Goal: Task Accomplishment & Management: Use online tool/utility

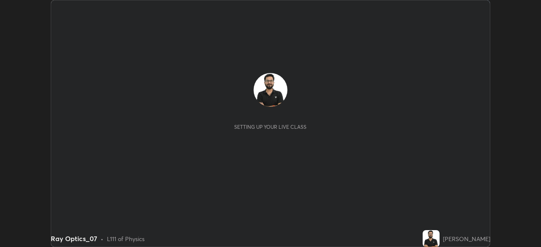
scroll to position [247, 541]
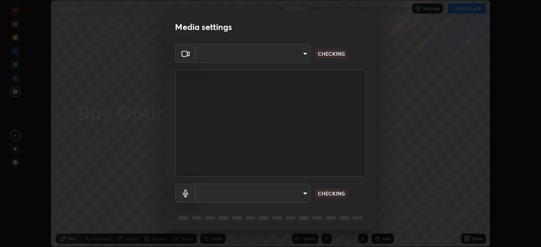
type input "81b83f3b3fc480431f43b79cf564758e7a8e4a876935f32c08df32da0cf1f4dc"
type input "bd63d5db33f4de1b98573af34f28965b21f0bf3568be3820b83b068c70935d16"
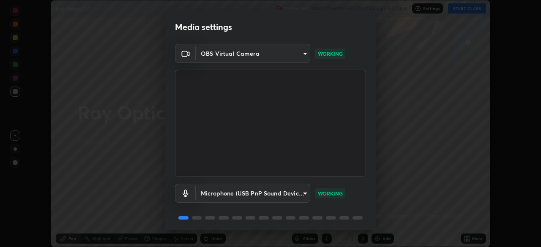
scroll to position [30, 0]
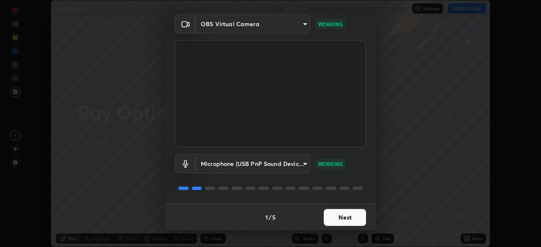
click at [342, 218] on button "Next" at bounding box center [345, 217] width 42 height 17
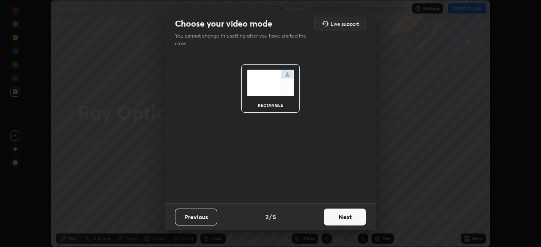
scroll to position [0, 0]
click at [343, 220] on button "Next" at bounding box center [345, 217] width 42 height 17
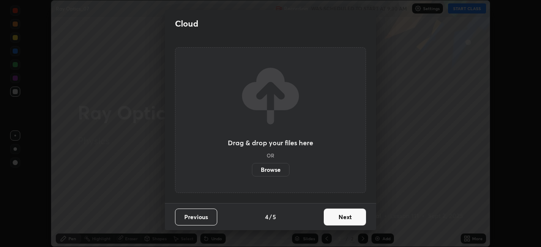
click at [340, 215] on button "Next" at bounding box center [345, 217] width 42 height 17
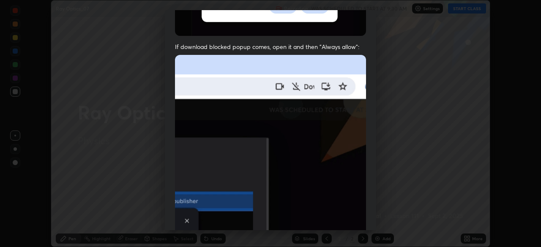
scroll to position [202, 0]
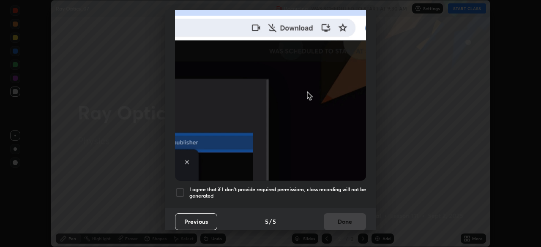
click at [203, 219] on button "Previous" at bounding box center [196, 222] width 42 height 17
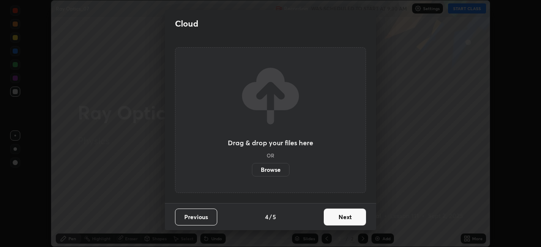
click at [205, 215] on button "Previous" at bounding box center [196, 217] width 42 height 17
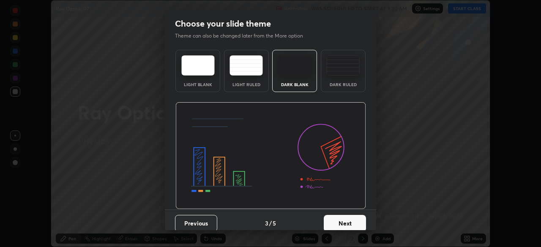
click at [330, 79] on div "Dark Ruled" at bounding box center [343, 71] width 45 height 42
click at [337, 223] on button "Next" at bounding box center [345, 223] width 42 height 17
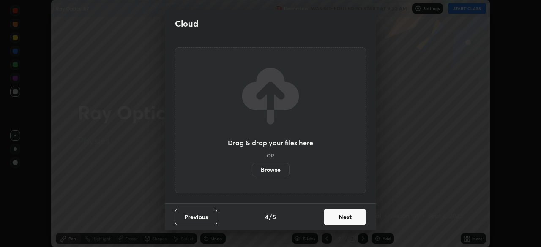
click at [341, 220] on button "Next" at bounding box center [345, 217] width 42 height 17
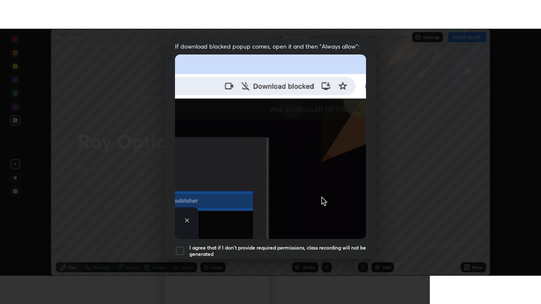
scroll to position [202, 0]
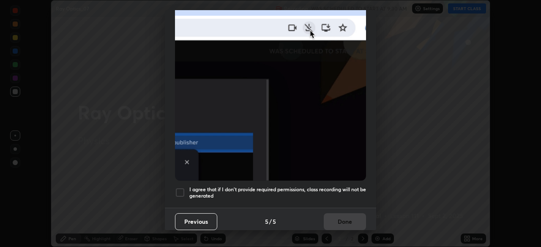
click at [286, 190] on h5 "I agree that if I don't provide required permissions, class recording will not …" at bounding box center [277, 192] width 177 height 13
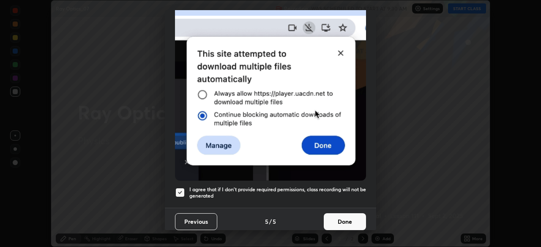
click at [339, 219] on button "Done" at bounding box center [345, 222] width 42 height 17
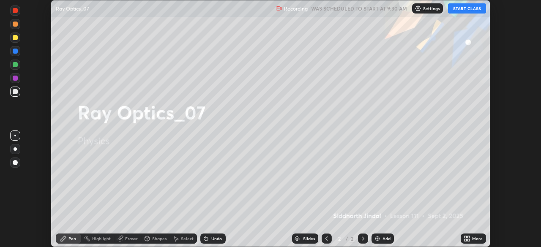
click at [469, 240] on icon at bounding box center [469, 240] width 2 height 2
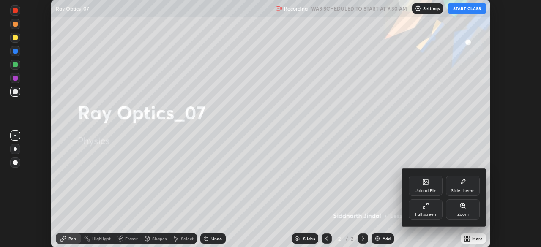
click at [425, 215] on div "Full screen" at bounding box center [425, 215] width 21 height 4
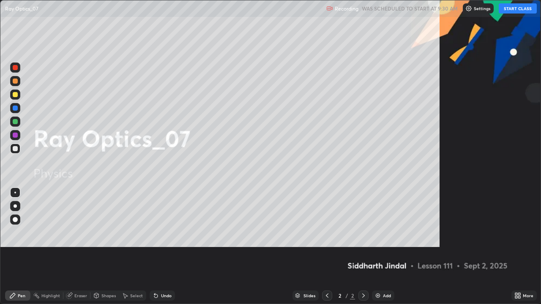
scroll to position [304, 541]
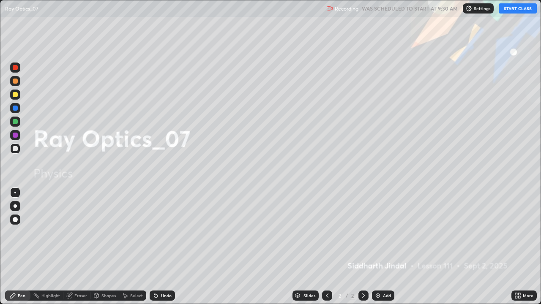
click at [513, 8] on button "START CLASS" at bounding box center [518, 8] width 38 height 10
click at [19, 207] on div at bounding box center [15, 206] width 10 height 10
click at [363, 247] on icon at bounding box center [363, 296] width 7 height 7
click at [380, 247] on img at bounding box center [378, 296] width 7 height 7
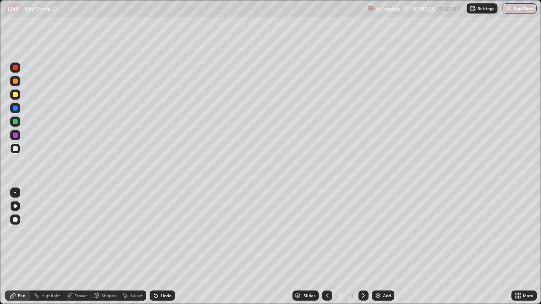
click at [161, 247] on div "Undo" at bounding box center [166, 296] width 11 height 4
click at [135, 247] on div "Select" at bounding box center [136, 296] width 13 height 4
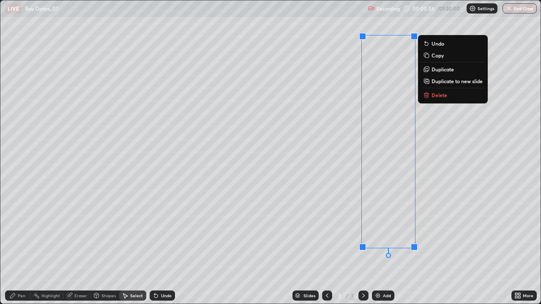
click at [435, 96] on p "Delete" at bounding box center [440, 95] width 16 height 7
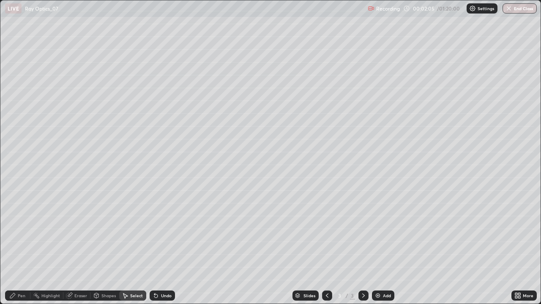
click at [102, 247] on div "Shapes" at bounding box center [108, 296] width 14 height 4
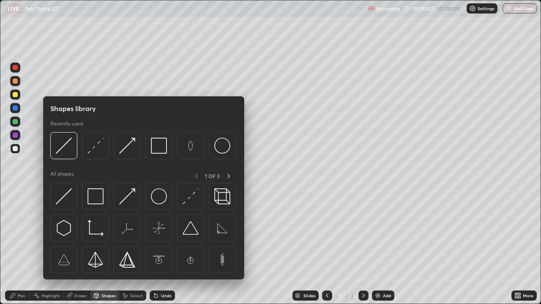
click at [17, 247] on div "Pen" at bounding box center [17, 296] width 25 height 10
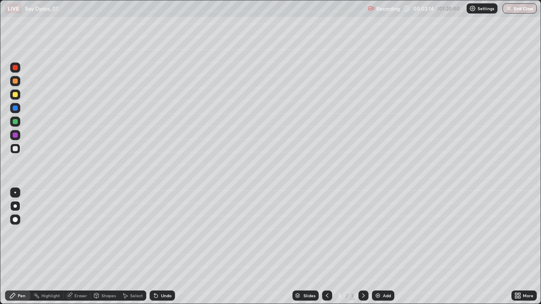
click at [105, 247] on div "Shapes" at bounding box center [108, 296] width 14 height 4
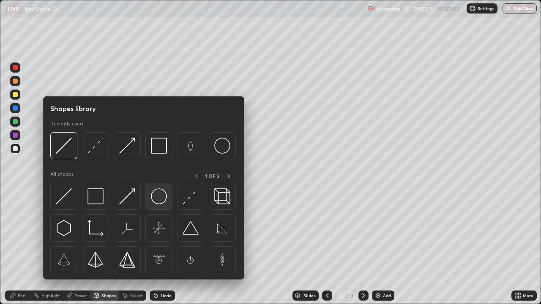
click at [157, 198] on img at bounding box center [159, 197] width 16 height 16
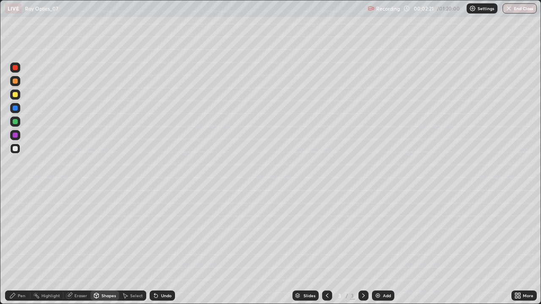
click at [74, 247] on div "Eraser" at bounding box center [76, 296] width 27 height 10
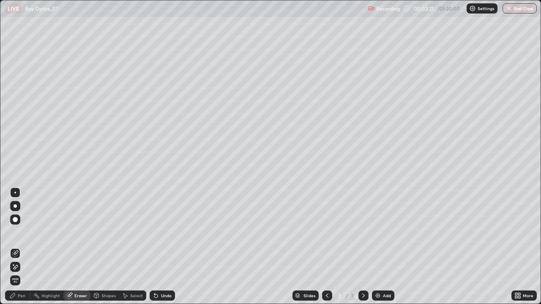
click at [15, 206] on div at bounding box center [15, 206] width 3 height 3
click at [15, 193] on div at bounding box center [15, 193] width 2 height 2
click at [107, 247] on div "Shapes" at bounding box center [108, 296] width 14 height 4
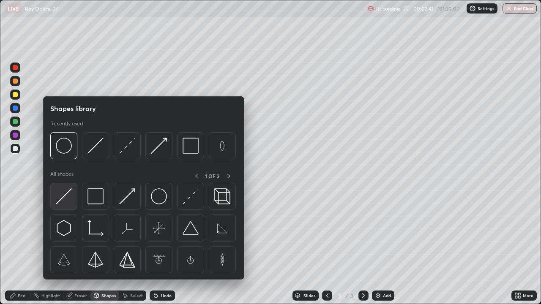
click at [61, 200] on img at bounding box center [64, 197] width 16 height 16
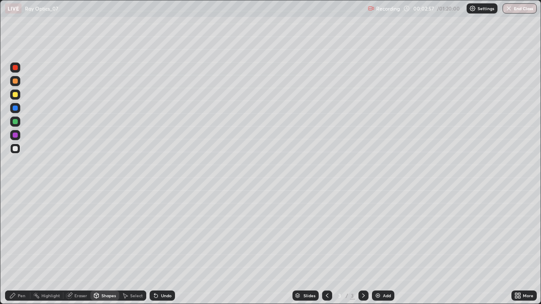
click at [131, 247] on div "Select" at bounding box center [136, 296] width 13 height 4
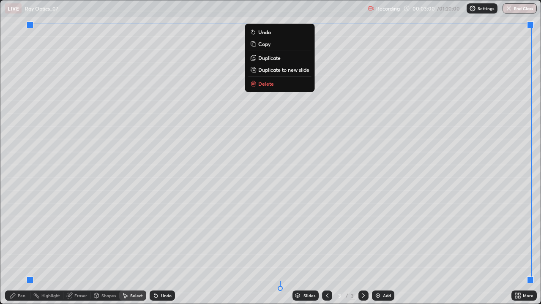
click at [291, 69] on p "Duplicate to new slide" at bounding box center [283, 69] width 51 height 7
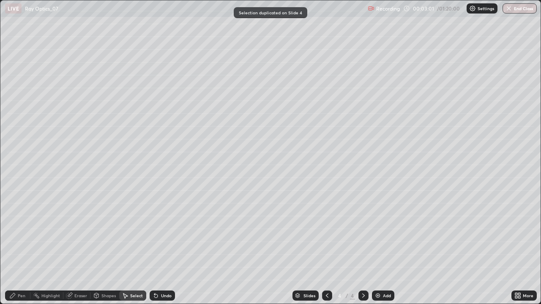
click at [325, 247] on icon at bounding box center [327, 296] width 7 height 7
click at [103, 247] on div "Shapes" at bounding box center [108, 296] width 14 height 4
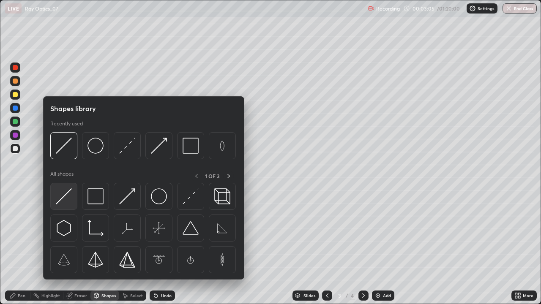
click at [70, 194] on img at bounding box center [64, 197] width 16 height 16
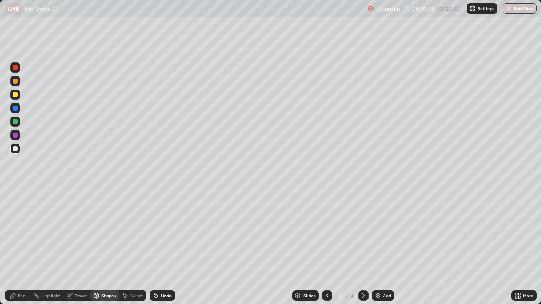
click at [22, 247] on div "Pen" at bounding box center [17, 296] width 25 height 10
click at [99, 247] on icon at bounding box center [96, 296] width 7 height 7
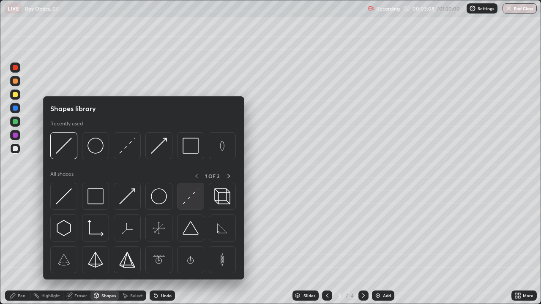
click at [186, 200] on img at bounding box center [191, 197] width 16 height 16
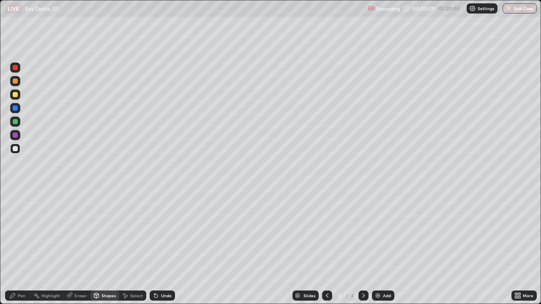
click at [15, 148] on div at bounding box center [15, 148] width 5 height 5
click at [22, 247] on div "Pen" at bounding box center [22, 296] width 8 height 4
click at [15, 218] on div at bounding box center [15, 219] width 5 height 5
click at [98, 247] on icon at bounding box center [96, 295] width 5 height 5
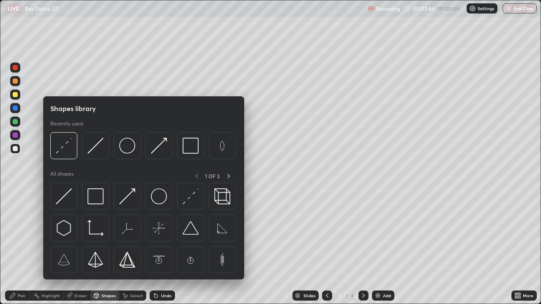
click at [99, 247] on icon at bounding box center [96, 296] width 7 height 7
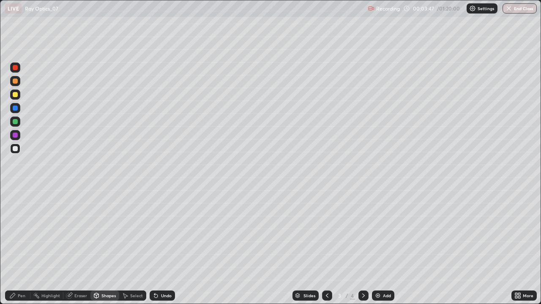
click at [163, 247] on div "Undo" at bounding box center [166, 296] width 11 height 4
click at [106, 247] on div "Shapes" at bounding box center [108, 296] width 14 height 4
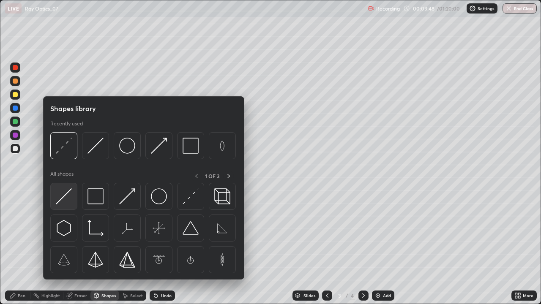
click at [60, 189] on img at bounding box center [64, 197] width 16 height 16
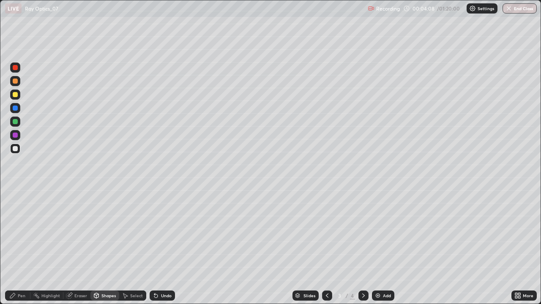
click at [18, 247] on div "Pen" at bounding box center [22, 296] width 8 height 4
click at [77, 247] on div "Eraser" at bounding box center [80, 296] width 13 height 4
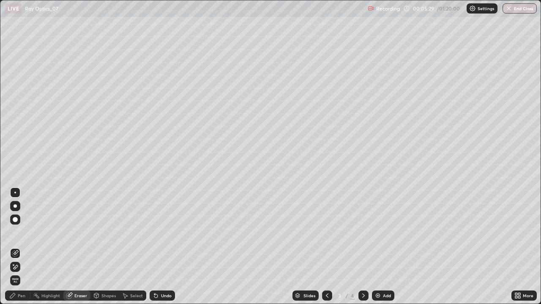
click at [13, 247] on icon at bounding box center [13, 265] width 1 height 1
click at [13, 247] on icon at bounding box center [15, 267] width 7 height 7
click at [17, 247] on div "Pen" at bounding box center [17, 296] width 25 height 10
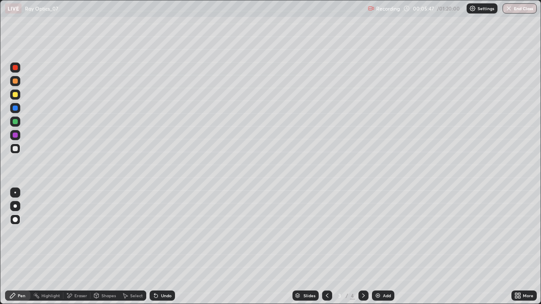
click at [131, 247] on div "Select" at bounding box center [136, 296] width 13 height 4
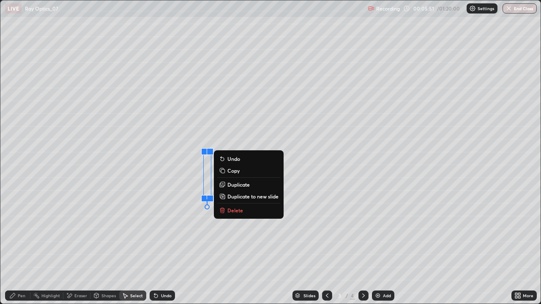
click at [234, 210] on p "Delete" at bounding box center [235, 210] width 16 height 7
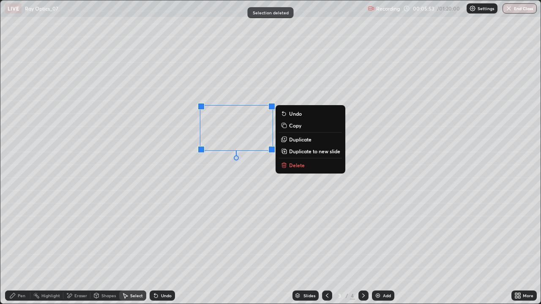
click at [288, 165] on button "Delete" at bounding box center [310, 165] width 63 height 10
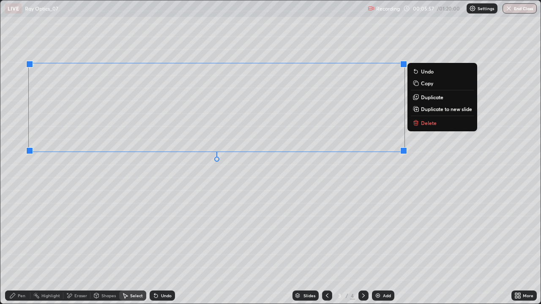
click at [117, 247] on div "0 ° Undo Copy Duplicate Duplicate to new slide Delete" at bounding box center [270, 152] width 541 height 304
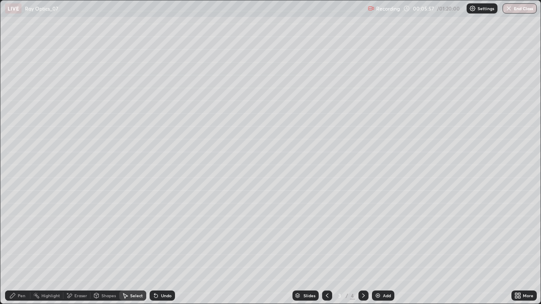
click at [74, 247] on div "Eraser" at bounding box center [80, 296] width 13 height 4
click at [19, 247] on div "Pen" at bounding box center [22, 296] width 8 height 4
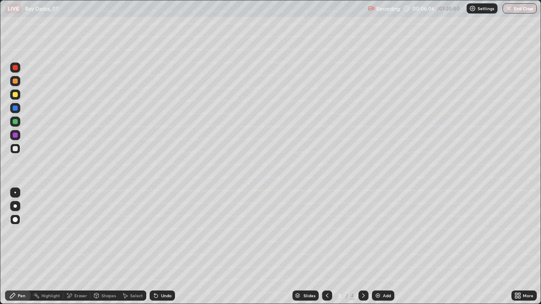
click at [77, 247] on div "Eraser" at bounding box center [76, 296] width 27 height 10
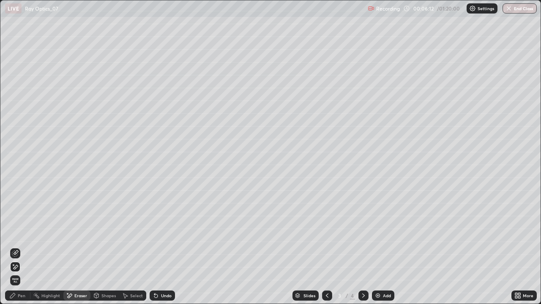
click at [21, 247] on div "Pen" at bounding box center [17, 296] width 25 height 10
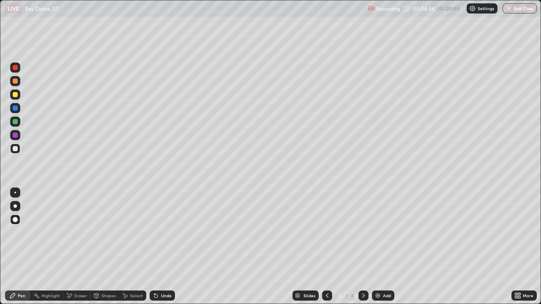
click at [159, 247] on div "Undo" at bounding box center [162, 296] width 25 height 10
click at [158, 247] on div "Undo" at bounding box center [162, 296] width 25 height 10
click at [154, 247] on icon at bounding box center [154, 294] width 1 height 1
click at [157, 247] on icon at bounding box center [156, 296] width 7 height 7
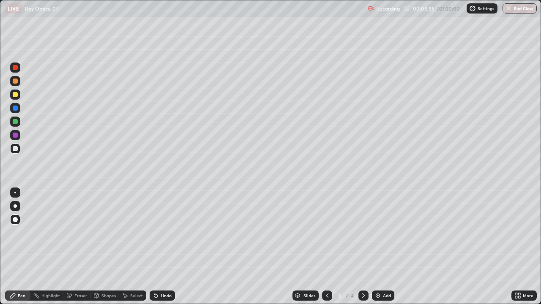
click at [158, 247] on div "Undo" at bounding box center [162, 296] width 25 height 10
click at [158, 247] on icon at bounding box center [156, 296] width 7 height 7
click at [158, 247] on div "Undo" at bounding box center [162, 296] width 25 height 10
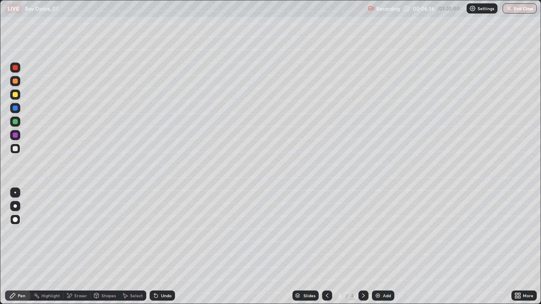
click at [159, 247] on div "Undo" at bounding box center [162, 296] width 25 height 10
click at [163, 247] on div "Undo" at bounding box center [162, 296] width 25 height 10
click at [162, 247] on div "Undo" at bounding box center [162, 296] width 25 height 10
click at [163, 247] on div "Undo" at bounding box center [162, 296] width 25 height 10
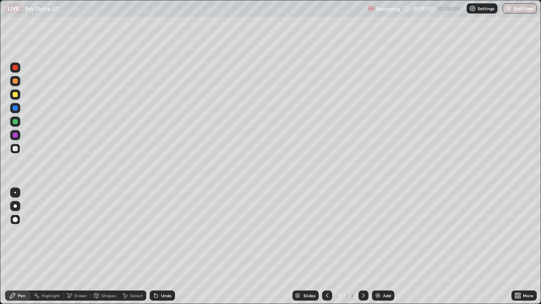
click at [156, 247] on icon at bounding box center [155, 296] width 3 height 3
click at [154, 247] on icon at bounding box center [156, 296] width 7 height 7
click at [154, 247] on icon at bounding box center [154, 294] width 1 height 1
click at [132, 247] on div "Select" at bounding box center [136, 296] width 13 height 4
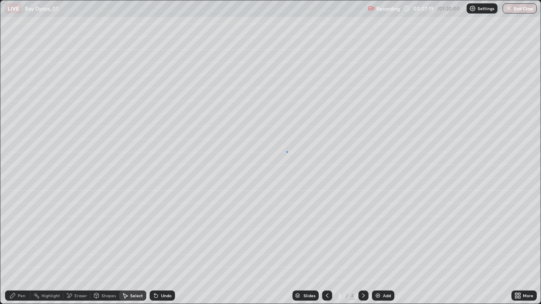
click at [287, 151] on div "0 ° Undo Copy Duplicate Duplicate to new slide Delete" at bounding box center [270, 152] width 541 height 304
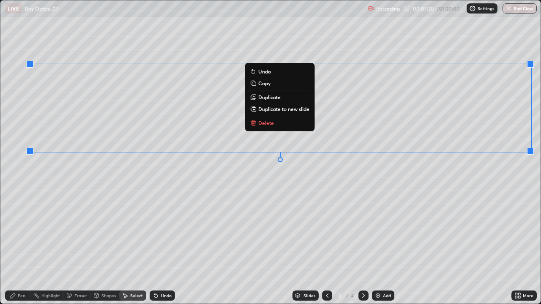
click at [19, 247] on div "Pen" at bounding box center [22, 296] width 8 height 4
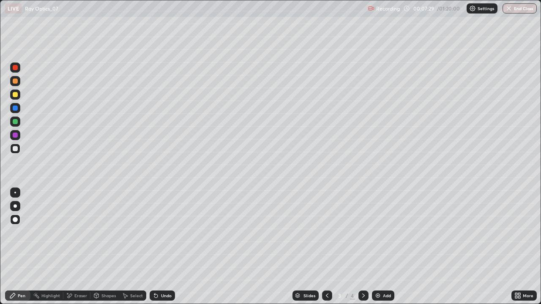
click at [106, 247] on div "Shapes" at bounding box center [108, 296] width 14 height 4
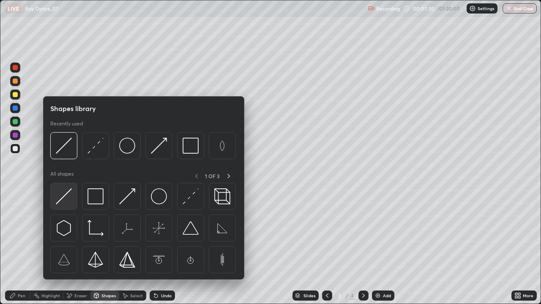
click at [62, 197] on img at bounding box center [64, 197] width 16 height 16
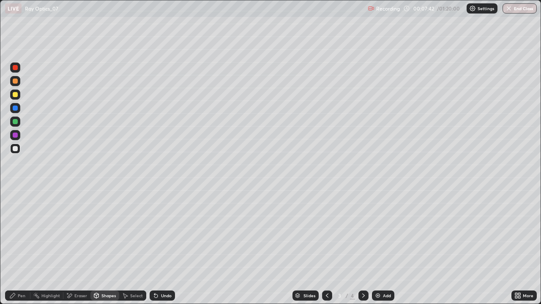
click at [135, 247] on div "Select" at bounding box center [136, 296] width 13 height 4
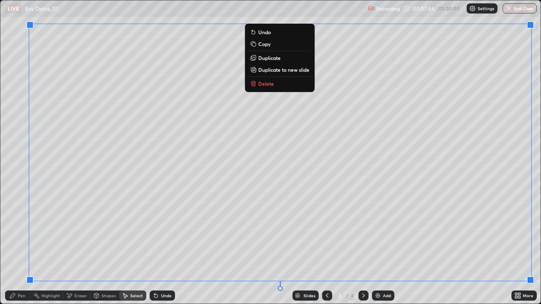
click at [287, 71] on p "Duplicate to new slide" at bounding box center [283, 69] width 51 height 7
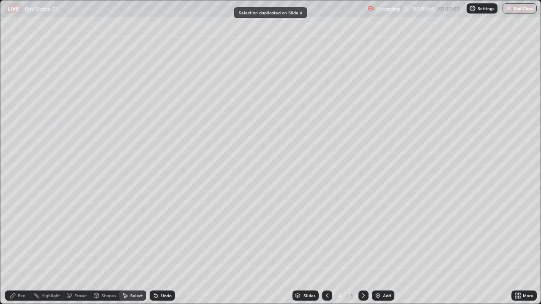
click at [327, 247] on icon at bounding box center [327, 296] width 7 height 7
click at [14, 247] on icon at bounding box center [12, 295] width 5 height 5
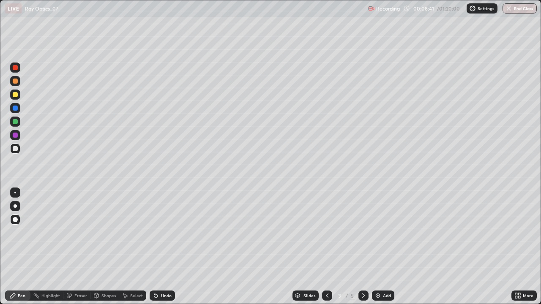
click at [16, 92] on div at bounding box center [15, 94] width 5 height 5
click at [160, 247] on div "Undo" at bounding box center [162, 296] width 25 height 10
click at [161, 247] on div "Undo" at bounding box center [166, 296] width 11 height 4
click at [14, 120] on div at bounding box center [15, 121] width 5 height 5
click at [15, 193] on div at bounding box center [15, 193] width 2 height 2
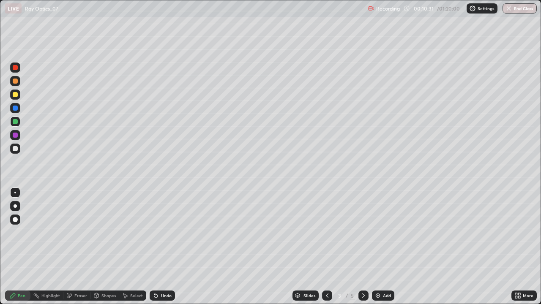
click at [101, 247] on div "Shapes" at bounding box center [104, 296] width 29 height 10
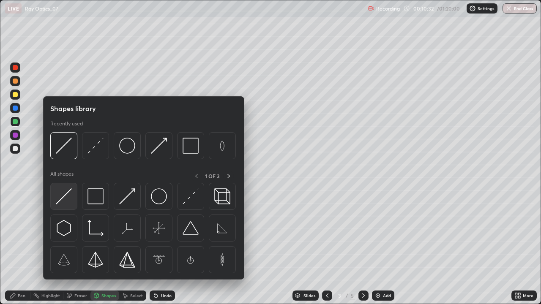
click at [65, 192] on img at bounding box center [64, 197] width 16 height 16
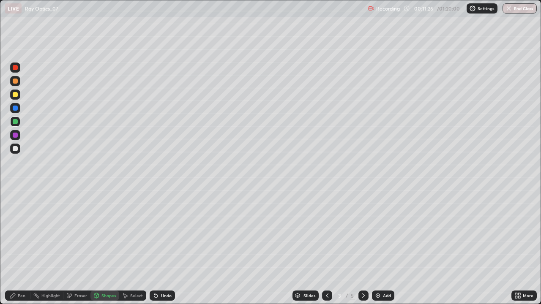
click at [18, 247] on div "Pen" at bounding box center [22, 296] width 8 height 4
click at [14, 220] on div at bounding box center [15, 219] width 5 height 5
click at [14, 95] on div at bounding box center [15, 94] width 5 height 5
click at [162, 247] on div "Undo" at bounding box center [166, 296] width 11 height 4
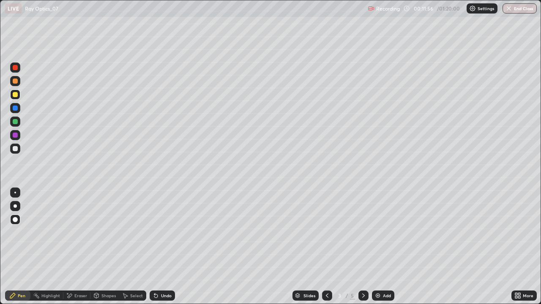
click at [162, 247] on div "Undo" at bounding box center [166, 296] width 11 height 4
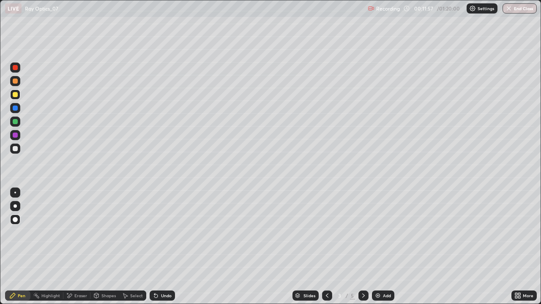
click at [162, 247] on div "Undo" at bounding box center [166, 296] width 11 height 4
click at [163, 247] on div "Undo" at bounding box center [166, 296] width 11 height 4
click at [162, 247] on div "Undo" at bounding box center [166, 296] width 11 height 4
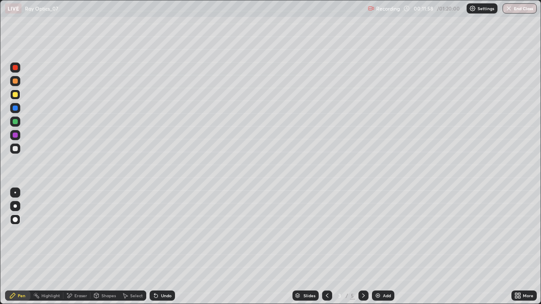
click at [162, 247] on div "Undo" at bounding box center [166, 296] width 11 height 4
click at [163, 247] on div "Undo" at bounding box center [166, 296] width 11 height 4
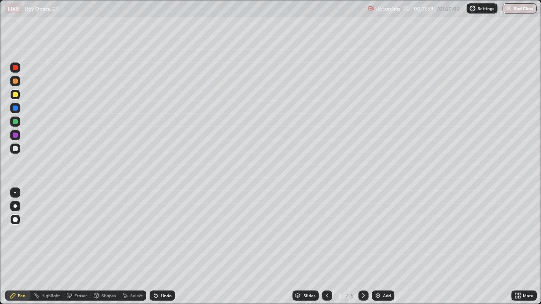
click at [163, 247] on div "Undo" at bounding box center [162, 296] width 25 height 10
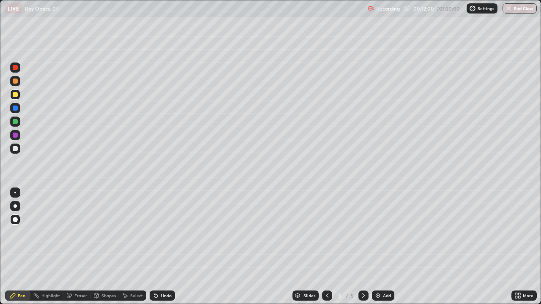
click at [164, 247] on div "Undo" at bounding box center [162, 296] width 25 height 10
click at [163, 247] on div "Undo" at bounding box center [162, 296] width 25 height 10
click at [362, 247] on icon at bounding box center [363, 296] width 3 height 4
click at [134, 247] on div "Select" at bounding box center [136, 296] width 13 height 4
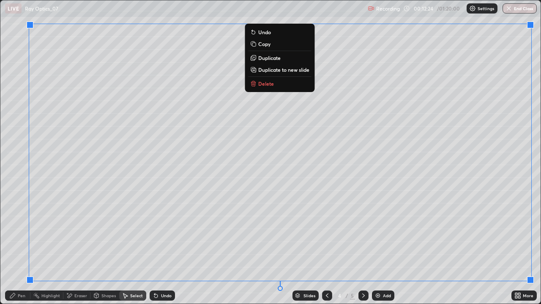
click at [282, 70] on p "Duplicate to new slide" at bounding box center [283, 69] width 51 height 7
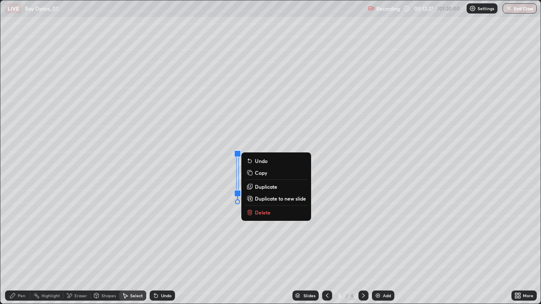
click at [256, 214] on p "Delete" at bounding box center [263, 212] width 16 height 7
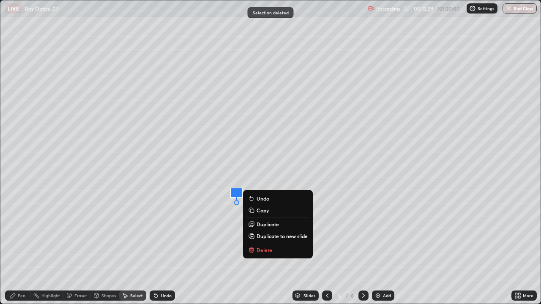
click at [252, 247] on icon at bounding box center [252, 251] width 4 height 4
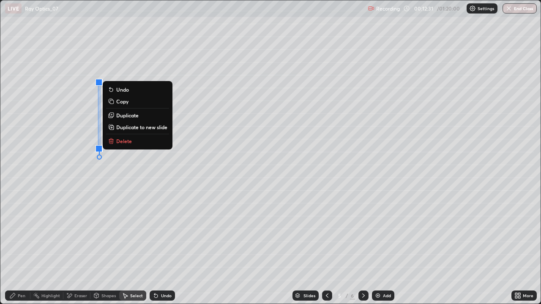
click at [129, 143] on p "Delete" at bounding box center [124, 141] width 16 height 7
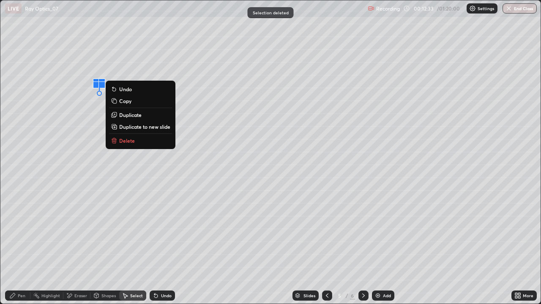
click at [121, 141] on p "Delete" at bounding box center [127, 140] width 16 height 7
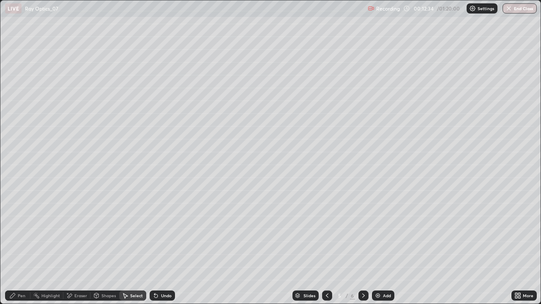
click at [20, 247] on div "Pen" at bounding box center [22, 296] width 8 height 4
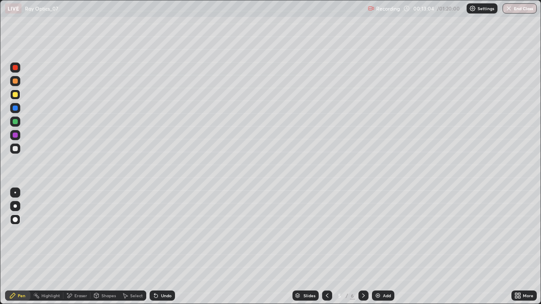
click at [99, 247] on icon at bounding box center [96, 296] width 7 height 7
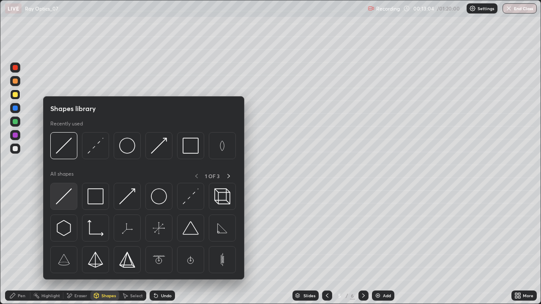
click at [68, 194] on img at bounding box center [64, 197] width 16 height 16
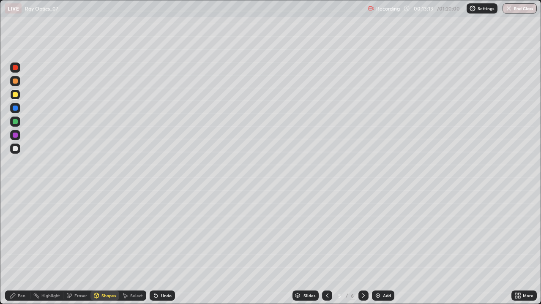
click at [15, 147] on div at bounding box center [15, 148] width 5 height 5
click at [160, 247] on div "Undo" at bounding box center [162, 296] width 25 height 10
click at [16, 247] on div "Pen" at bounding box center [17, 296] width 25 height 10
click at [364, 247] on icon at bounding box center [363, 296] width 7 height 7
click at [326, 247] on icon at bounding box center [327, 296] width 3 height 4
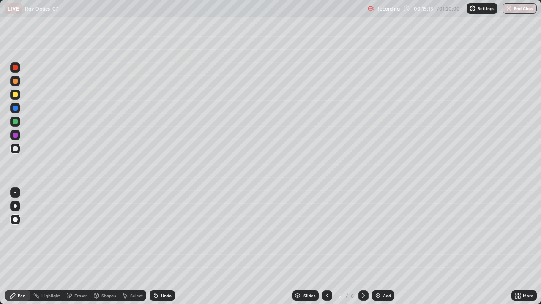
click at [326, 247] on icon at bounding box center [327, 296] width 3 height 4
click at [364, 247] on icon at bounding box center [363, 296] width 7 height 7
click at [364, 247] on div at bounding box center [364, 296] width 10 height 10
click at [325, 247] on div at bounding box center [327, 296] width 10 height 10
click at [134, 247] on div "Select" at bounding box center [136, 296] width 13 height 4
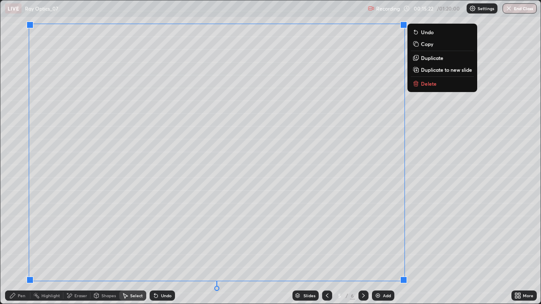
click at [444, 193] on div "0 ° Undo Copy Duplicate Duplicate to new slide Delete" at bounding box center [270, 152] width 541 height 304
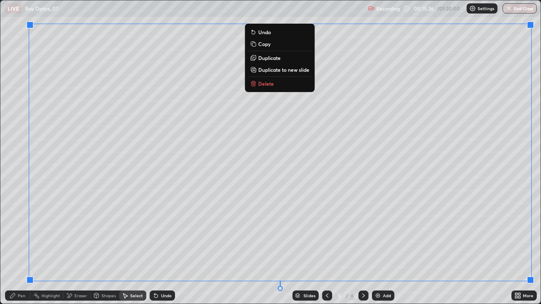
click at [290, 69] on p "Duplicate to new slide" at bounding box center [283, 69] width 51 height 7
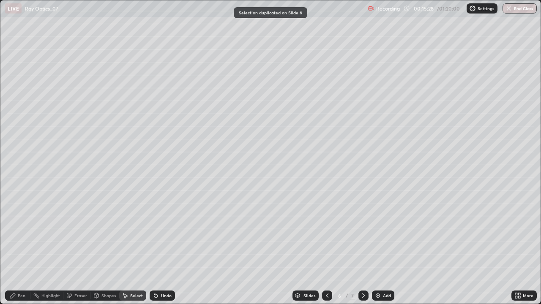
click at [79, 247] on div "Eraser" at bounding box center [80, 296] width 13 height 4
click at [14, 247] on icon at bounding box center [13, 265] width 1 height 1
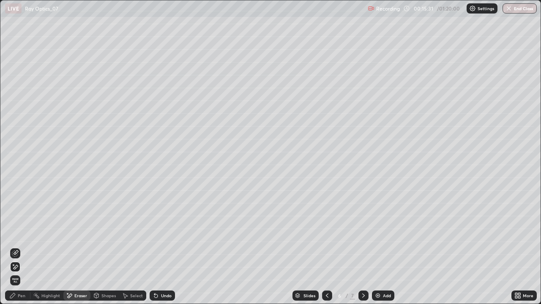
click at [170, 247] on div "Undo" at bounding box center [166, 296] width 11 height 4
click at [170, 247] on div "Undo" at bounding box center [160, 296] width 29 height 17
click at [170, 247] on div "Undo" at bounding box center [162, 296] width 25 height 10
click at [163, 247] on div "Undo" at bounding box center [162, 296] width 25 height 10
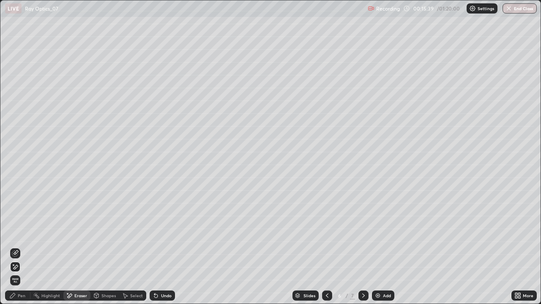
click at [163, 247] on div "Undo" at bounding box center [162, 296] width 25 height 10
click at [159, 247] on div "Undo" at bounding box center [162, 296] width 25 height 10
click at [162, 247] on div "Undo" at bounding box center [162, 296] width 25 height 10
click at [163, 247] on div "Undo" at bounding box center [162, 296] width 25 height 10
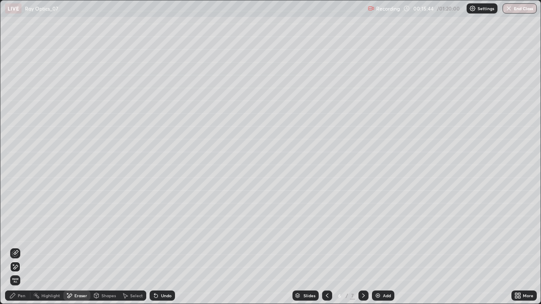
click at [164, 247] on div "Undo" at bounding box center [162, 296] width 25 height 10
click at [19, 247] on div "Pen" at bounding box center [22, 296] width 8 height 4
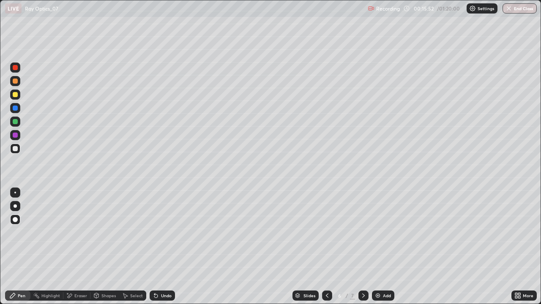
click at [133, 247] on div "Select" at bounding box center [136, 296] width 13 height 4
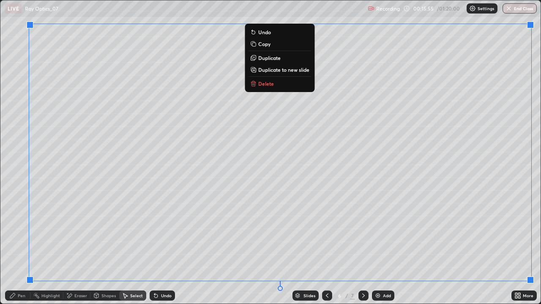
click at [273, 69] on p "Duplicate to new slide" at bounding box center [283, 69] width 51 height 7
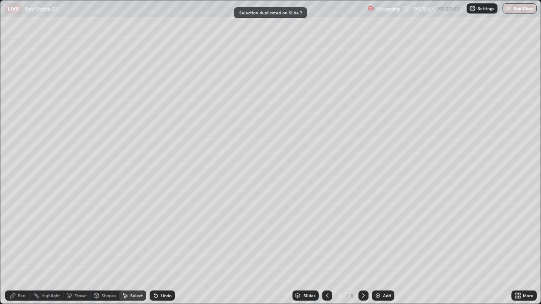
click at [19, 247] on div "Pen" at bounding box center [22, 296] width 8 height 4
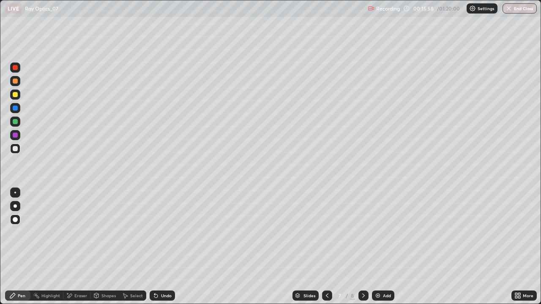
click at [15, 149] on div at bounding box center [15, 148] width 5 height 5
click at [16, 98] on div at bounding box center [15, 95] width 10 height 10
click at [362, 247] on icon at bounding box center [363, 296] width 7 height 7
click at [326, 247] on icon at bounding box center [327, 296] width 3 height 4
click at [135, 247] on div "Select" at bounding box center [136, 296] width 13 height 4
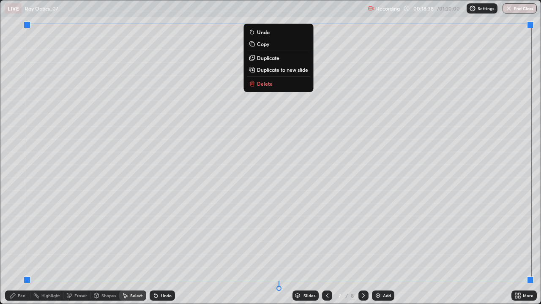
click at [267, 69] on p "Duplicate to new slide" at bounding box center [282, 69] width 51 height 7
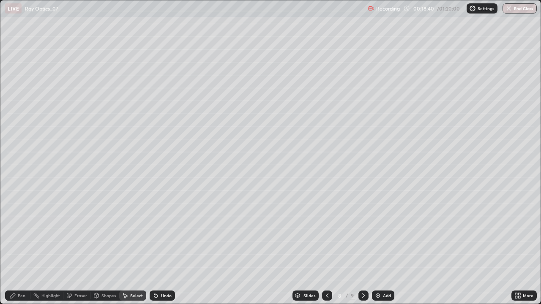
click at [71, 247] on icon at bounding box center [69, 296] width 7 height 7
click at [21, 247] on div "Pen" at bounding box center [22, 296] width 8 height 4
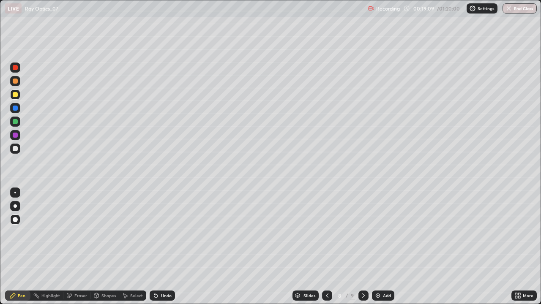
click at [77, 247] on div "Eraser" at bounding box center [80, 296] width 13 height 4
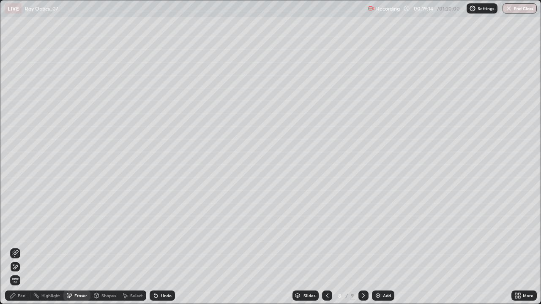
click at [16, 247] on icon at bounding box center [12, 296] width 7 height 7
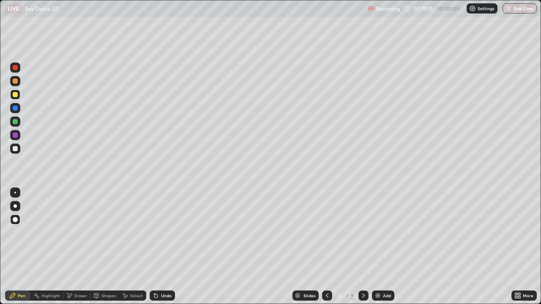
click at [16, 149] on div at bounding box center [15, 148] width 5 height 5
click at [129, 247] on div "Select" at bounding box center [132, 296] width 27 height 10
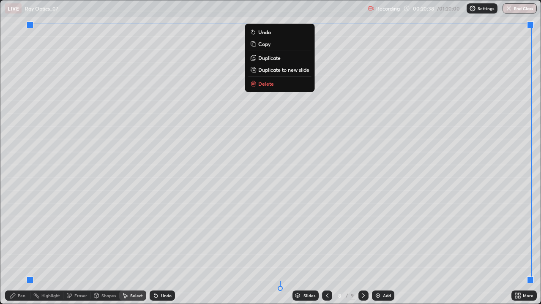
click at [269, 70] on p "Duplicate to new slide" at bounding box center [283, 69] width 51 height 7
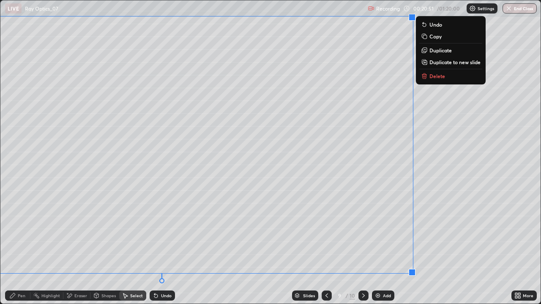
click at [98, 247] on icon at bounding box center [96, 295] width 5 height 5
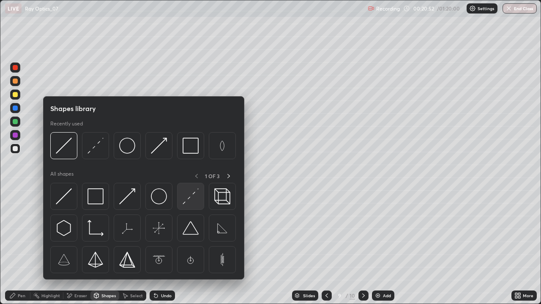
click at [184, 200] on img at bounding box center [191, 197] width 16 height 16
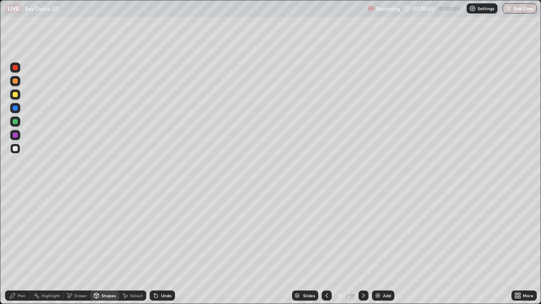
click at [14, 247] on icon at bounding box center [12, 295] width 5 height 5
click at [15, 193] on div at bounding box center [15, 193] width 2 height 2
click at [96, 247] on icon at bounding box center [96, 297] width 0 height 3
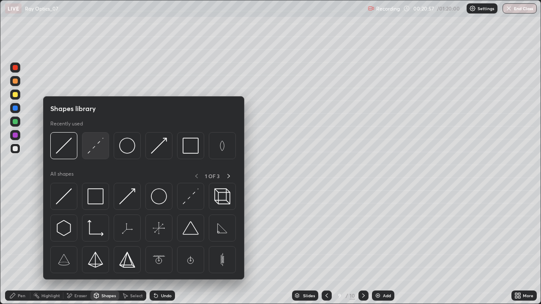
click at [96, 150] on img at bounding box center [96, 146] width 16 height 16
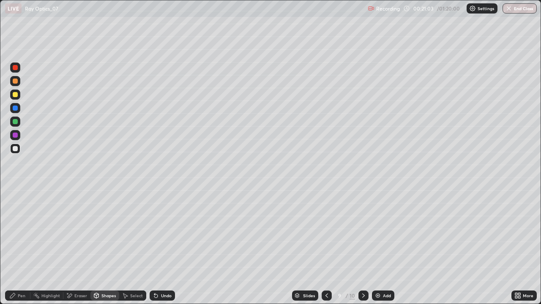
click at [155, 247] on icon at bounding box center [155, 296] width 3 height 3
click at [17, 247] on div "Pen" at bounding box center [17, 296] width 25 height 10
click at [15, 206] on div at bounding box center [15, 206] width 3 height 3
click at [107, 247] on div "Shapes" at bounding box center [104, 296] width 29 height 10
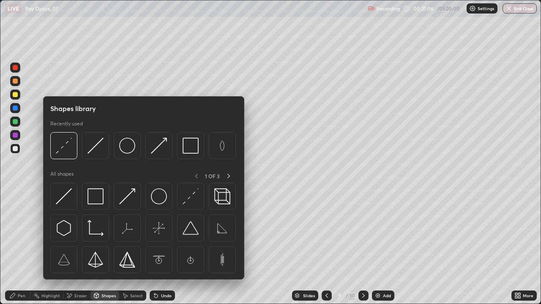
click at [101, 247] on div "Shapes" at bounding box center [108, 296] width 14 height 4
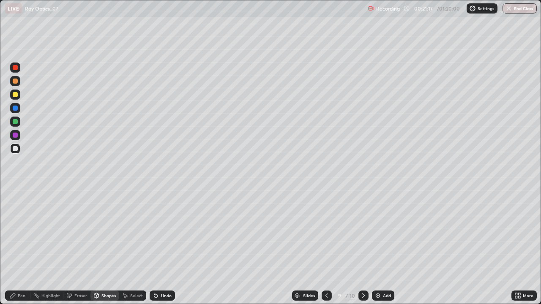
click at [19, 247] on div "Pen" at bounding box center [17, 296] width 25 height 10
click at [16, 95] on div at bounding box center [15, 94] width 5 height 5
click at [106, 247] on div "Shapes" at bounding box center [108, 296] width 14 height 4
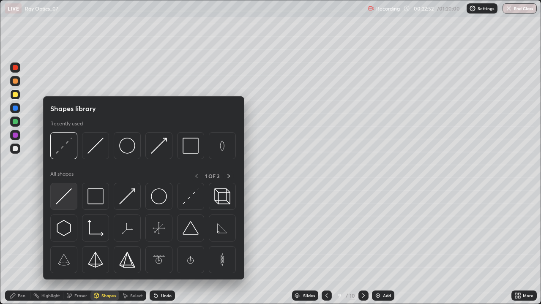
click at [66, 198] on img at bounding box center [64, 197] width 16 height 16
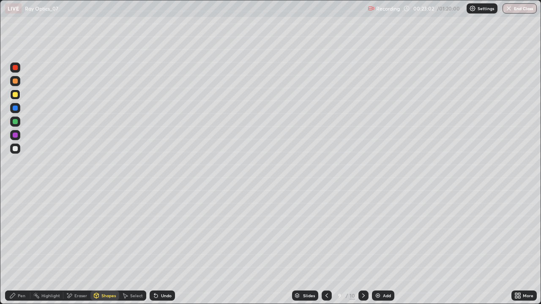
click at [23, 247] on div "Pen" at bounding box center [17, 296] width 25 height 10
click at [17, 150] on div at bounding box center [15, 148] width 5 height 5
click at [101, 247] on div "Shapes" at bounding box center [108, 296] width 14 height 4
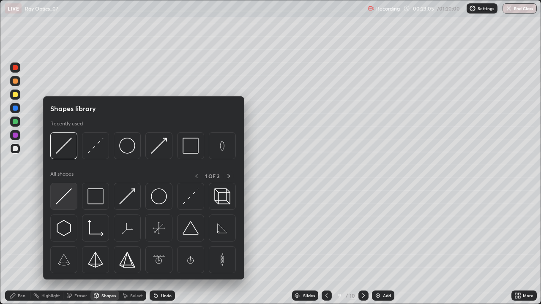
click at [61, 202] on img at bounding box center [64, 197] width 16 height 16
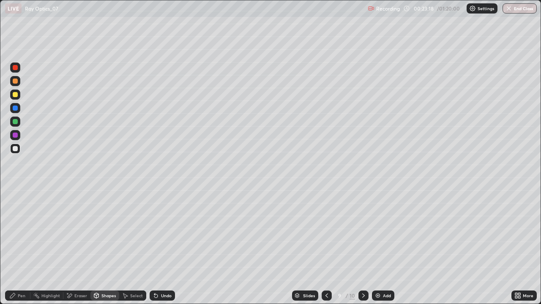
click at [74, 247] on div "Eraser" at bounding box center [80, 296] width 13 height 4
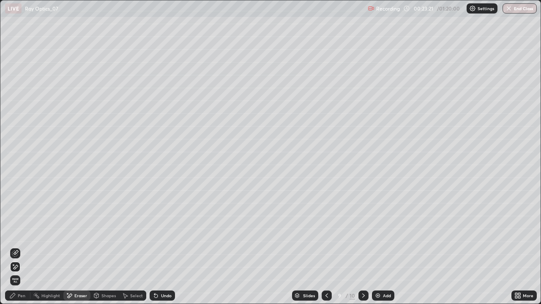
click at [20, 247] on div "Pen" at bounding box center [22, 296] width 8 height 4
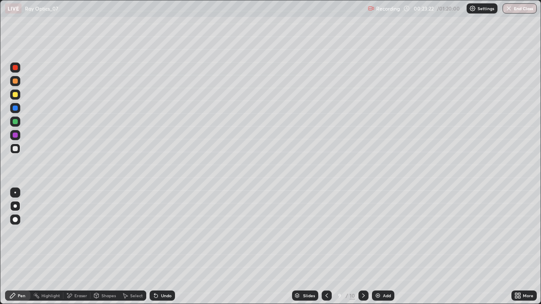
click at [14, 96] on div at bounding box center [15, 94] width 5 height 5
click at [14, 123] on div at bounding box center [15, 121] width 5 height 5
click at [164, 247] on div "Undo" at bounding box center [162, 296] width 25 height 10
click at [14, 96] on div at bounding box center [15, 94] width 5 height 5
click at [361, 247] on icon at bounding box center [363, 296] width 7 height 7
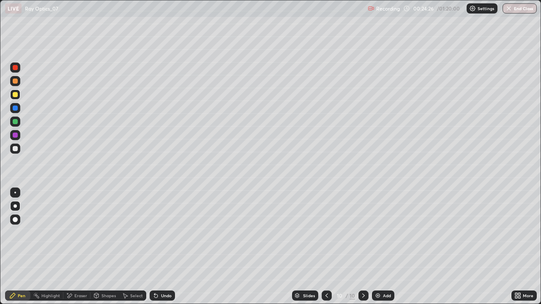
click at [386, 247] on div "Add" at bounding box center [387, 296] width 8 height 4
click at [361, 247] on icon at bounding box center [363, 296] width 7 height 7
click at [381, 247] on div "Add" at bounding box center [383, 296] width 22 height 10
click at [326, 247] on icon at bounding box center [327, 296] width 7 height 7
click at [327, 247] on icon at bounding box center [327, 296] width 7 height 7
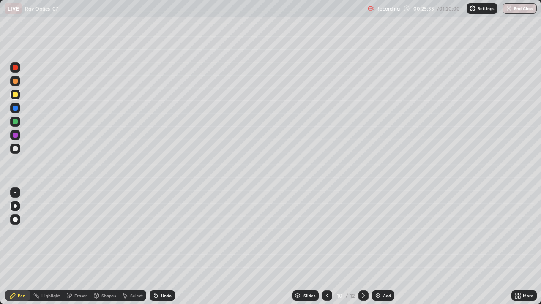
click at [326, 247] on icon at bounding box center [327, 296] width 7 height 7
click at [138, 247] on div "Select" at bounding box center [136, 296] width 13 height 4
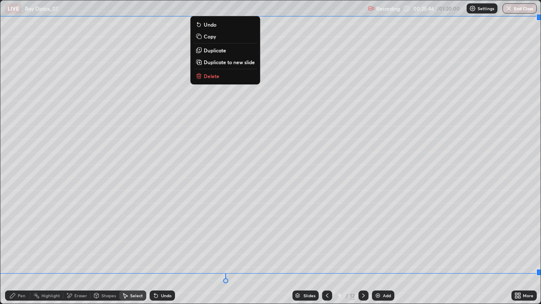
click at [227, 63] on p "Duplicate to new slide" at bounding box center [229, 62] width 51 height 7
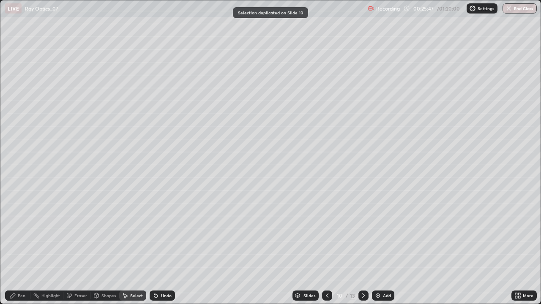
click at [17, 247] on div "Pen" at bounding box center [17, 296] width 25 height 10
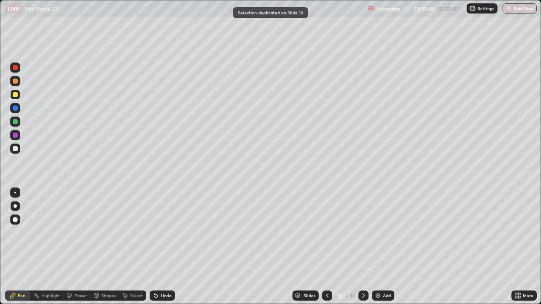
click at [15, 193] on div at bounding box center [15, 193] width 2 height 2
click at [17, 121] on div at bounding box center [15, 121] width 5 height 5
click at [104, 247] on div "Shapes" at bounding box center [108, 296] width 14 height 4
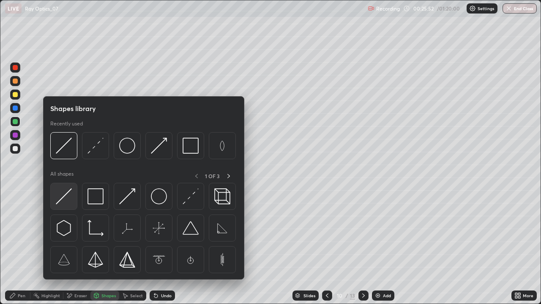
click at [69, 195] on img at bounding box center [64, 197] width 16 height 16
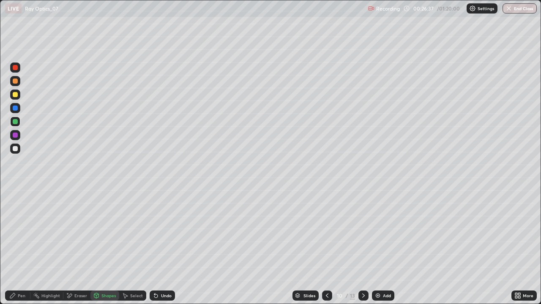
click at [79, 247] on div "Eraser" at bounding box center [80, 296] width 13 height 4
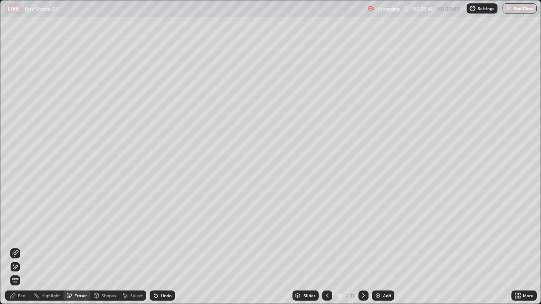
click at [18, 247] on icon at bounding box center [15, 253] width 7 height 7
click at [17, 247] on div "Pen" at bounding box center [17, 296] width 25 height 10
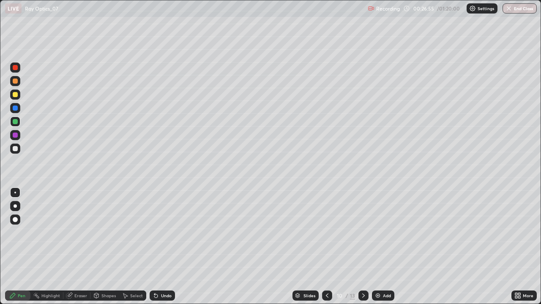
click at [15, 95] on div at bounding box center [15, 94] width 5 height 5
click at [15, 217] on div at bounding box center [15, 219] width 5 height 5
click at [326, 247] on icon at bounding box center [327, 296] width 7 height 7
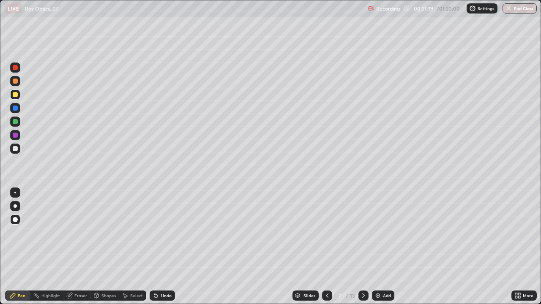
click at [325, 247] on icon at bounding box center [327, 296] width 7 height 7
click at [326, 247] on icon at bounding box center [327, 296] width 7 height 7
click at [14, 123] on div at bounding box center [15, 121] width 5 height 5
click at [105, 247] on div "Shapes" at bounding box center [108, 296] width 14 height 4
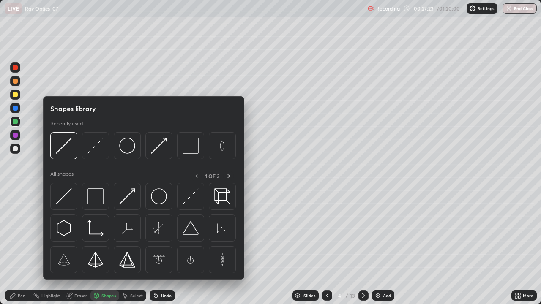
click at [100, 247] on div "Shapes" at bounding box center [104, 296] width 29 height 10
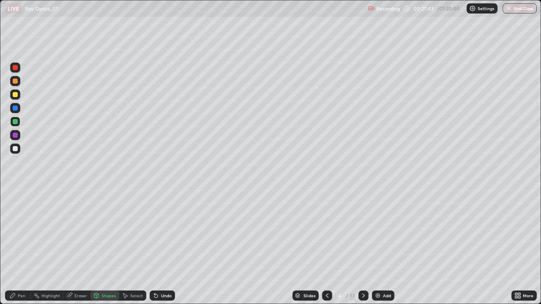
click at [27, 247] on div "Pen" at bounding box center [17, 296] width 25 height 10
click at [15, 91] on div at bounding box center [15, 95] width 10 height 10
click at [361, 247] on icon at bounding box center [363, 296] width 7 height 7
click at [363, 247] on icon at bounding box center [363, 296] width 7 height 7
click at [361, 247] on icon at bounding box center [363, 296] width 7 height 7
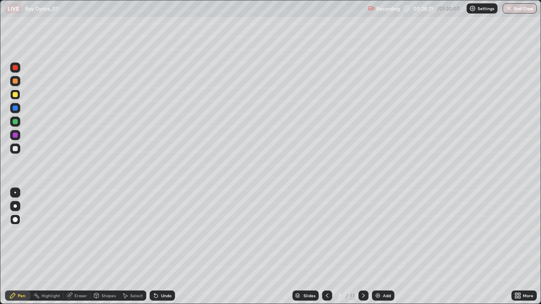
click at [362, 247] on icon at bounding box center [363, 296] width 7 height 7
click at [361, 247] on icon at bounding box center [363, 296] width 7 height 7
click at [363, 247] on icon at bounding box center [363, 296] width 7 height 7
click at [360, 247] on icon at bounding box center [363, 296] width 7 height 7
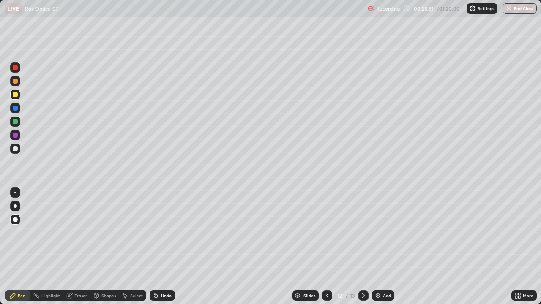
click at [326, 247] on icon at bounding box center [327, 296] width 7 height 7
click at [326, 247] on icon at bounding box center [327, 296] width 3 height 4
click at [363, 247] on icon at bounding box center [363, 296] width 7 height 7
click at [325, 247] on icon at bounding box center [327, 296] width 7 height 7
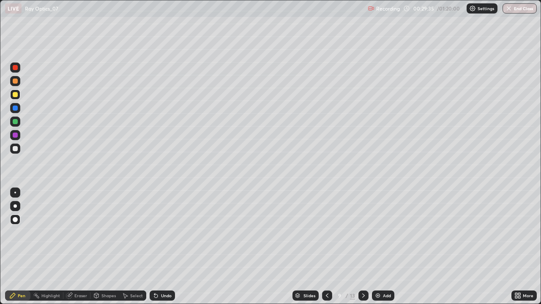
click at [16, 95] on div at bounding box center [15, 94] width 5 height 5
click at [18, 247] on div "Pen" at bounding box center [22, 296] width 8 height 4
click at [14, 119] on div at bounding box center [15, 121] width 5 height 5
click at [159, 247] on div "Undo" at bounding box center [162, 296] width 25 height 10
click at [16, 93] on div at bounding box center [15, 94] width 5 height 5
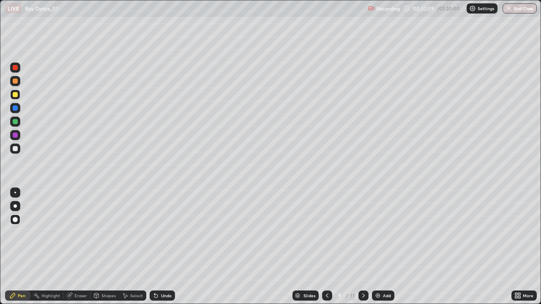
click at [156, 247] on icon at bounding box center [155, 296] width 3 height 3
click at [361, 247] on icon at bounding box center [363, 296] width 7 height 7
click at [359, 247] on div at bounding box center [364, 296] width 10 height 10
click at [22, 247] on div "Pen" at bounding box center [22, 296] width 8 height 4
click at [102, 247] on div "Shapes" at bounding box center [108, 296] width 14 height 4
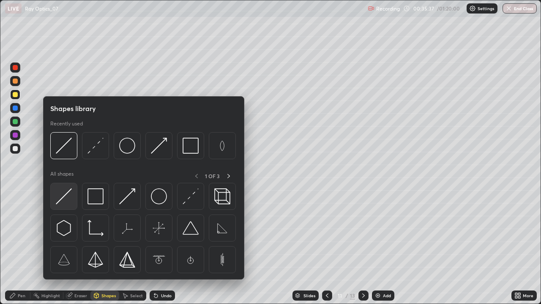
click at [63, 198] on img at bounding box center [64, 197] width 16 height 16
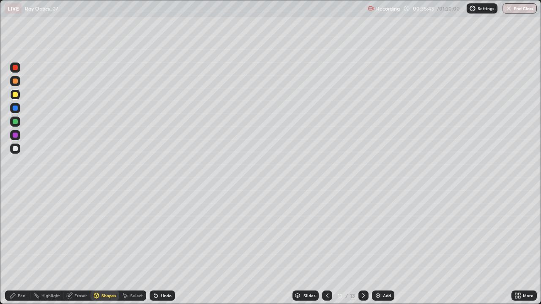
click at [104, 247] on div "Shapes" at bounding box center [108, 296] width 14 height 4
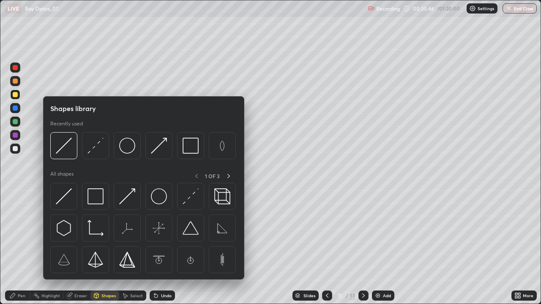
click at [20, 120] on div at bounding box center [15, 122] width 10 height 10
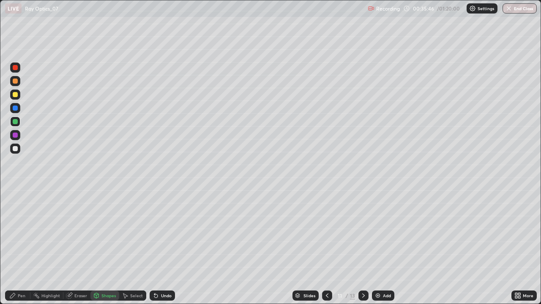
click at [23, 247] on div "Pen" at bounding box center [17, 296] width 25 height 10
click at [15, 193] on div at bounding box center [15, 193] width 2 height 2
click at [98, 247] on icon at bounding box center [96, 295] width 5 height 5
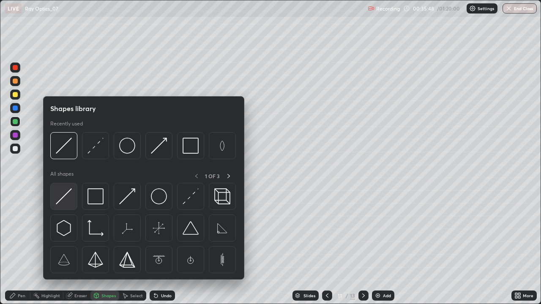
click at [66, 199] on img at bounding box center [64, 197] width 16 height 16
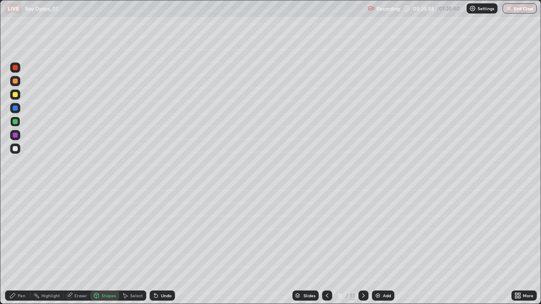
click at [16, 247] on div "Pen" at bounding box center [17, 296] width 25 height 10
click at [79, 247] on div "Eraser" at bounding box center [80, 296] width 13 height 4
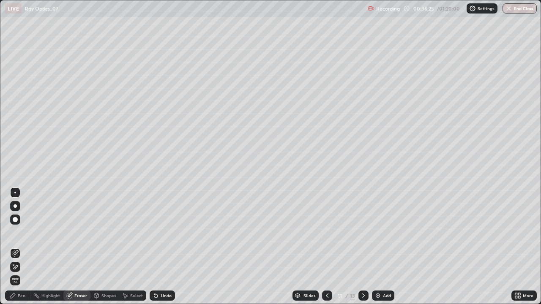
click at [155, 247] on icon at bounding box center [155, 296] width 3 height 3
click at [25, 247] on div "Pen" at bounding box center [17, 296] width 25 height 10
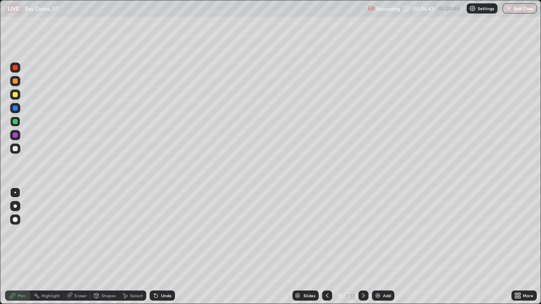
click at [79, 247] on div "Eraser" at bounding box center [80, 296] width 13 height 4
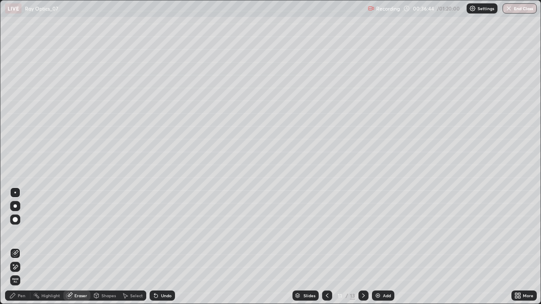
click at [99, 247] on div "Shapes" at bounding box center [104, 296] width 29 height 10
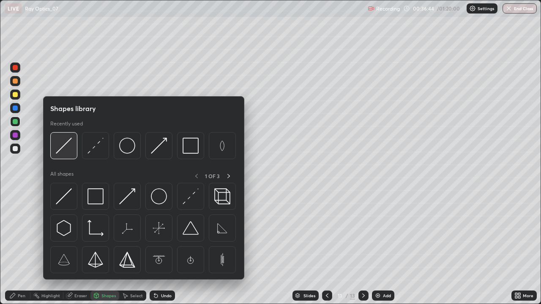
click at [66, 150] on img at bounding box center [64, 146] width 16 height 16
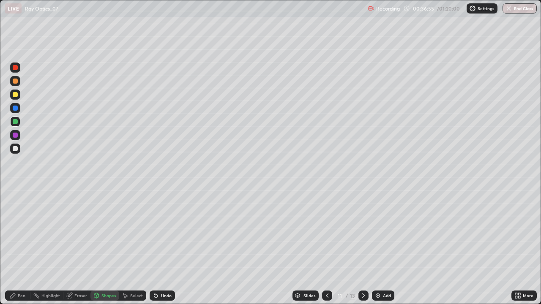
click at [18, 247] on div "Pen" at bounding box center [22, 296] width 8 height 4
click at [16, 94] on div at bounding box center [15, 94] width 5 height 5
click at [15, 206] on div at bounding box center [15, 206] width 3 height 3
click at [164, 247] on div "Undo" at bounding box center [166, 296] width 11 height 4
click at [97, 247] on icon at bounding box center [96, 295] width 5 height 5
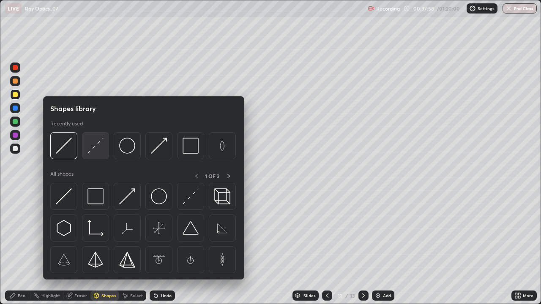
click at [94, 151] on img at bounding box center [96, 146] width 16 height 16
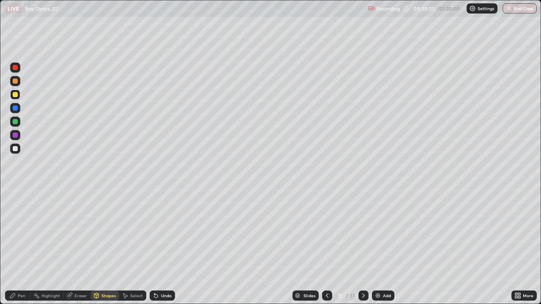
click at [103, 247] on div "Shapes" at bounding box center [108, 296] width 14 height 4
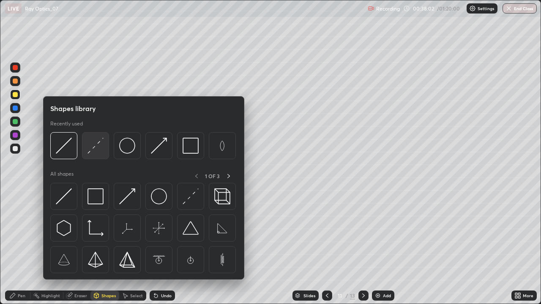
click at [100, 147] on img at bounding box center [96, 146] width 16 height 16
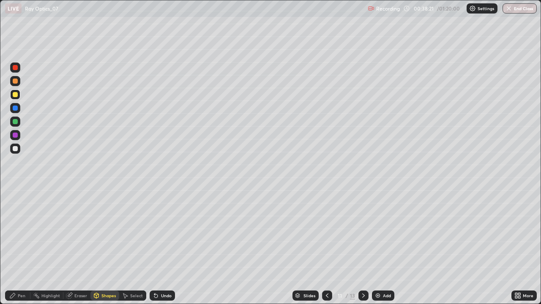
click at [68, 247] on div "Eraser" at bounding box center [76, 296] width 27 height 10
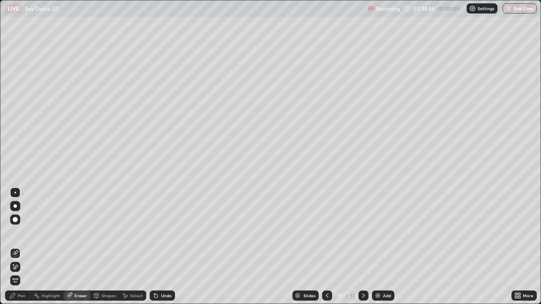
click at [15, 247] on icon at bounding box center [16, 267] width 5 height 4
click at [19, 247] on div "Pen" at bounding box center [22, 296] width 8 height 4
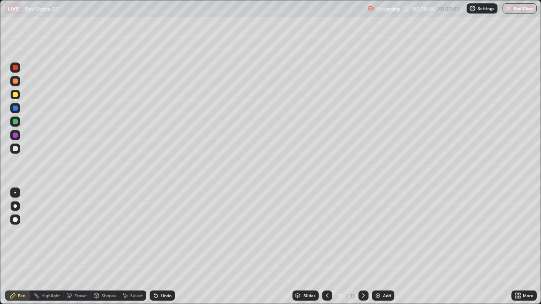
click at [13, 94] on div at bounding box center [15, 94] width 5 height 5
click at [165, 247] on div "Undo" at bounding box center [166, 296] width 11 height 4
click at [103, 247] on div "Shapes" at bounding box center [108, 296] width 14 height 4
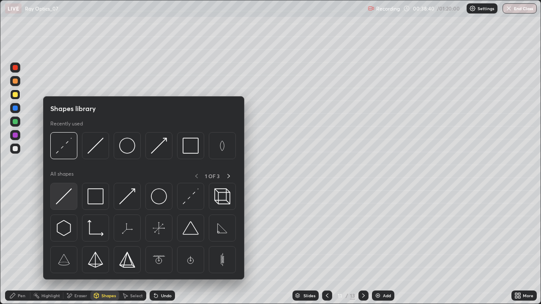
click at [67, 200] on img at bounding box center [64, 197] width 16 height 16
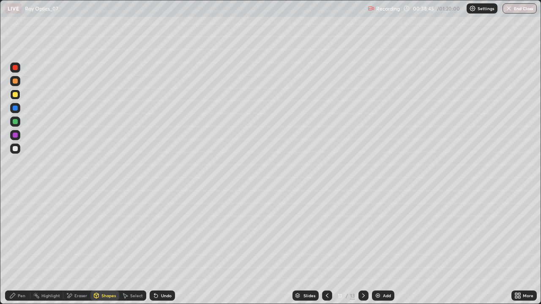
click at [161, 247] on div "Undo" at bounding box center [166, 296] width 11 height 4
click at [13, 121] on div at bounding box center [15, 121] width 5 height 5
click at [100, 247] on div "Shapes" at bounding box center [104, 296] width 29 height 10
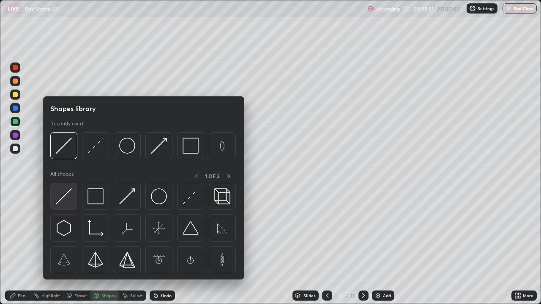
click at [66, 194] on img at bounding box center [64, 197] width 16 height 16
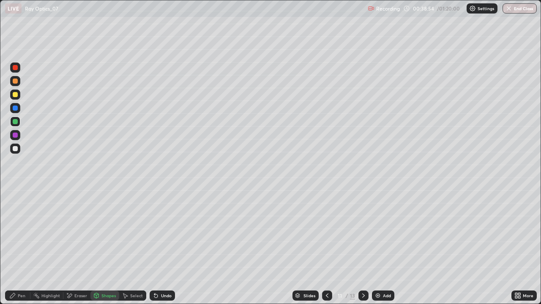
click at [158, 247] on icon at bounding box center [156, 296] width 7 height 7
click at [18, 247] on div "Pen" at bounding box center [22, 296] width 8 height 4
click at [18, 191] on div at bounding box center [15, 193] width 10 height 10
click at [101, 247] on div "Shapes" at bounding box center [104, 296] width 29 height 10
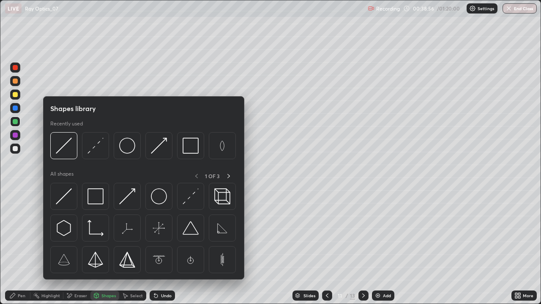
click at [99, 247] on icon at bounding box center [96, 296] width 7 height 7
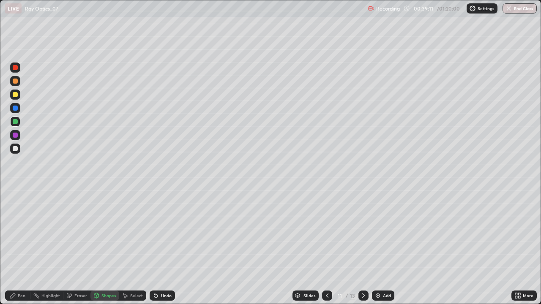
click at [20, 247] on div "Pen" at bounding box center [22, 296] width 8 height 4
click at [163, 247] on div "Undo" at bounding box center [166, 296] width 11 height 4
click at [161, 247] on div "Undo" at bounding box center [166, 296] width 11 height 4
click at [16, 148] on div at bounding box center [15, 148] width 5 height 5
click at [13, 247] on icon at bounding box center [12, 295] width 5 height 5
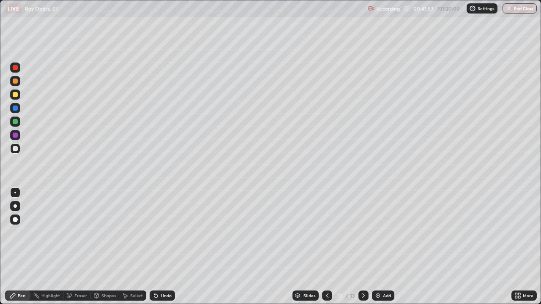
click at [161, 247] on div "Undo" at bounding box center [166, 296] width 11 height 4
click at [162, 247] on div "Undo" at bounding box center [166, 296] width 11 height 4
click at [158, 247] on icon at bounding box center [156, 296] width 7 height 7
click at [15, 206] on div at bounding box center [15, 206] width 3 height 3
click at [161, 247] on div "Undo" at bounding box center [162, 296] width 25 height 10
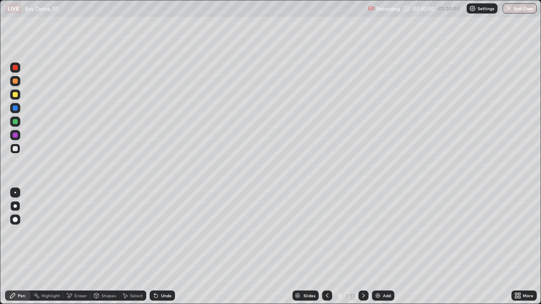
click at [163, 247] on div "Undo" at bounding box center [166, 296] width 11 height 4
click at [362, 247] on icon at bounding box center [363, 296] width 7 height 7
click at [362, 247] on icon at bounding box center [363, 296] width 3 height 4
click at [360, 247] on div at bounding box center [364, 296] width 10 height 10
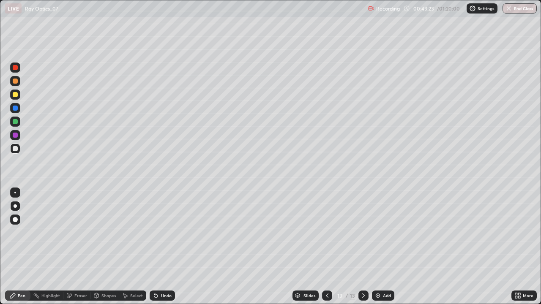
click at [360, 247] on icon at bounding box center [363, 296] width 7 height 7
click at [363, 247] on icon at bounding box center [363, 296] width 7 height 7
click at [380, 247] on img at bounding box center [378, 296] width 7 height 7
click at [133, 247] on div "Select" at bounding box center [136, 296] width 13 height 4
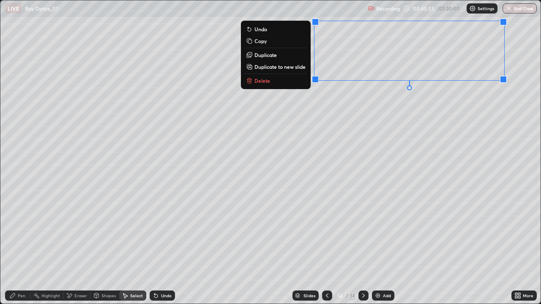
click at [100, 247] on div "Shapes" at bounding box center [104, 296] width 29 height 10
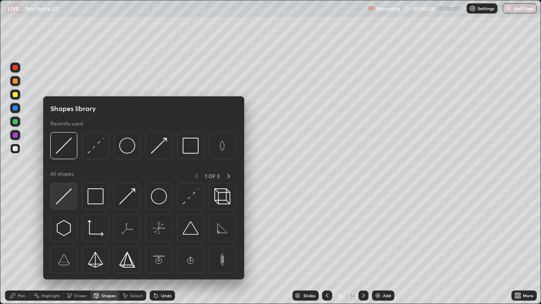
click at [65, 199] on img at bounding box center [64, 197] width 16 height 16
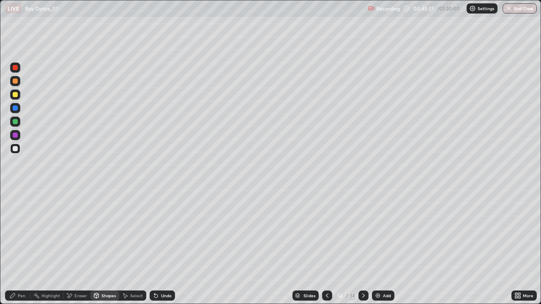
click at [167, 247] on div "Undo" at bounding box center [166, 296] width 11 height 4
click at [23, 247] on div "Pen" at bounding box center [17, 296] width 25 height 10
click at [99, 247] on icon at bounding box center [96, 296] width 7 height 7
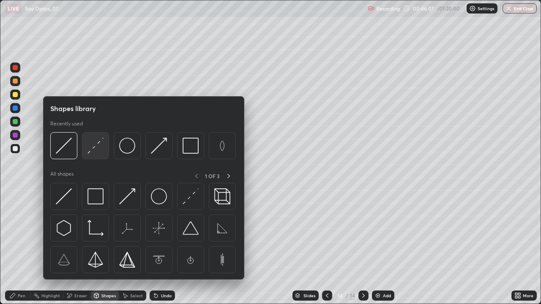
click at [91, 148] on img at bounding box center [96, 146] width 16 height 16
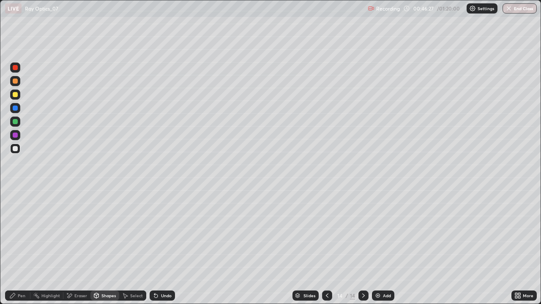
click at [12, 247] on icon at bounding box center [12, 296] width 7 height 7
click at [161, 247] on div "Undo" at bounding box center [166, 296] width 11 height 4
click at [155, 247] on icon at bounding box center [155, 296] width 3 height 3
click at [156, 247] on icon at bounding box center [155, 296] width 3 height 3
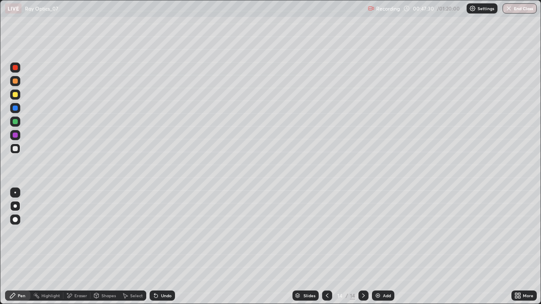
click at [155, 247] on icon at bounding box center [155, 296] width 3 height 3
click at [157, 247] on div "Undo" at bounding box center [162, 296] width 25 height 10
click at [158, 247] on div "Undo" at bounding box center [162, 296] width 25 height 10
click at [159, 247] on div "Undo" at bounding box center [162, 296] width 25 height 10
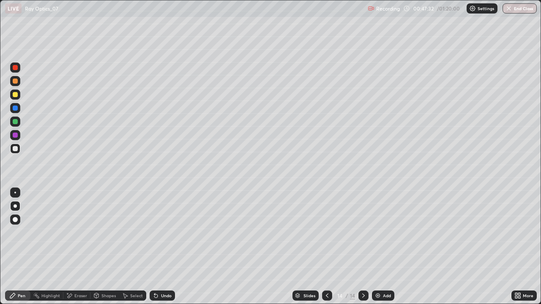
click at [158, 247] on div "Undo" at bounding box center [162, 296] width 25 height 10
click at [159, 247] on div "Undo" at bounding box center [162, 296] width 25 height 10
click at [130, 247] on div "Select" at bounding box center [136, 296] width 13 height 4
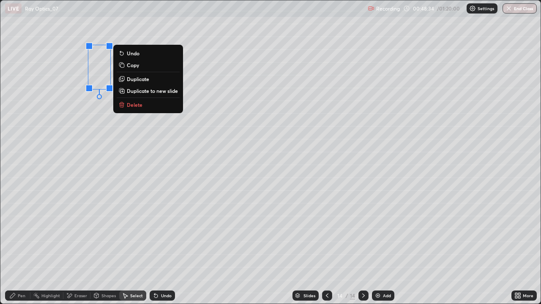
click at [17, 247] on div "Pen" at bounding box center [17, 296] width 25 height 10
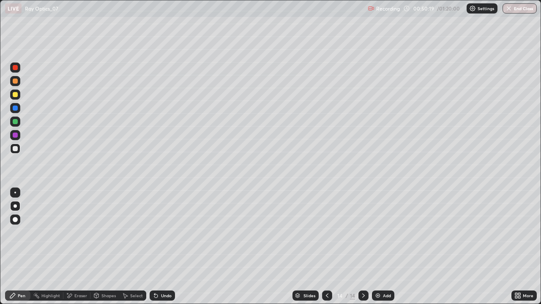
click at [159, 247] on div "Undo" at bounding box center [162, 296] width 25 height 10
click at [100, 247] on div "Shapes" at bounding box center [104, 296] width 29 height 10
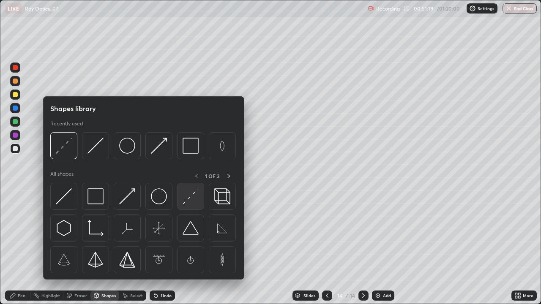
click at [184, 199] on img at bounding box center [191, 197] width 16 height 16
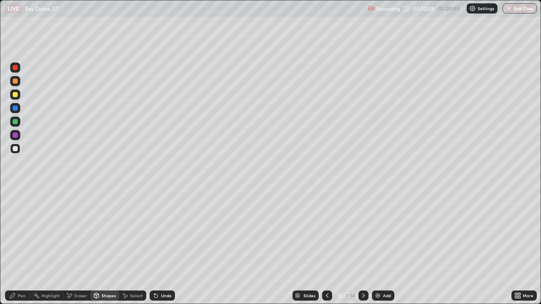
click at [326, 247] on icon at bounding box center [327, 296] width 7 height 7
click at [324, 247] on icon at bounding box center [327, 296] width 7 height 7
click at [363, 247] on icon at bounding box center [363, 296] width 3 height 4
click at [364, 247] on icon at bounding box center [363, 296] width 7 height 7
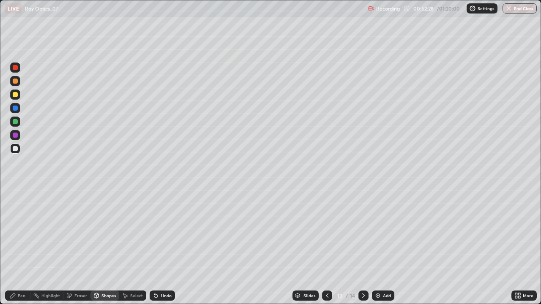
click at [363, 247] on div at bounding box center [364, 296] width 10 height 10
click at [364, 247] on icon at bounding box center [363, 296] width 7 height 7
click at [16, 149] on div at bounding box center [15, 148] width 5 height 5
click at [159, 247] on div "Undo" at bounding box center [162, 296] width 25 height 10
click at [162, 247] on div "Undo" at bounding box center [166, 296] width 11 height 4
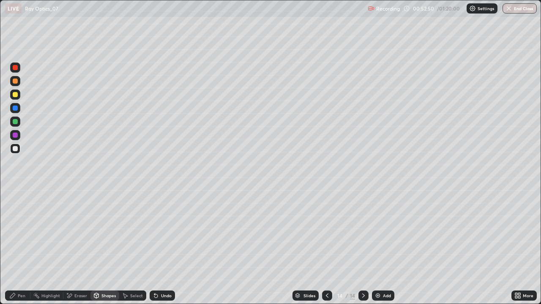
click at [162, 247] on div "Undo" at bounding box center [166, 296] width 11 height 4
click at [16, 150] on div at bounding box center [15, 148] width 5 height 5
click at [22, 247] on div "Pen" at bounding box center [17, 296] width 25 height 10
click at [161, 247] on div "Undo" at bounding box center [166, 296] width 11 height 4
click at [79, 247] on div "Eraser" at bounding box center [80, 296] width 13 height 4
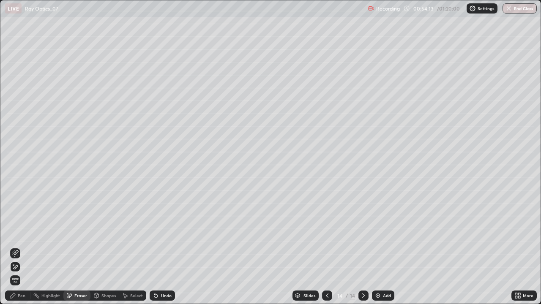
click at [14, 247] on icon at bounding box center [12, 295] width 5 height 5
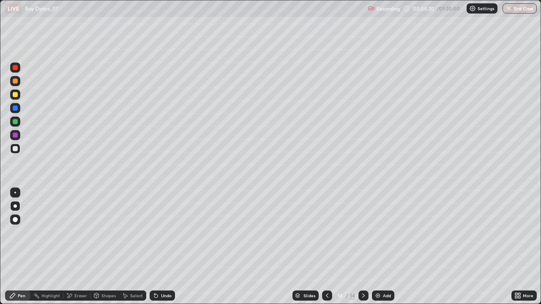
click at [14, 96] on div at bounding box center [15, 94] width 5 height 5
click at [159, 247] on div "Undo" at bounding box center [162, 296] width 25 height 10
click at [162, 247] on div "Undo" at bounding box center [162, 296] width 25 height 10
click at [159, 247] on div "Undo" at bounding box center [162, 296] width 25 height 10
click at [164, 247] on div "Undo" at bounding box center [166, 296] width 11 height 4
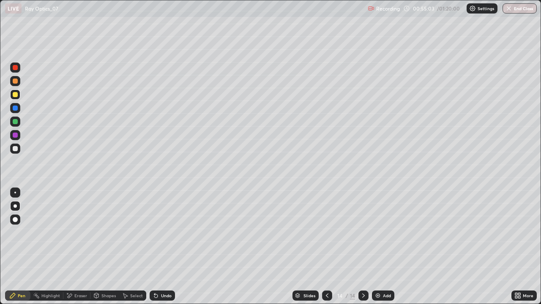
click at [70, 247] on icon at bounding box center [70, 296] width 5 height 4
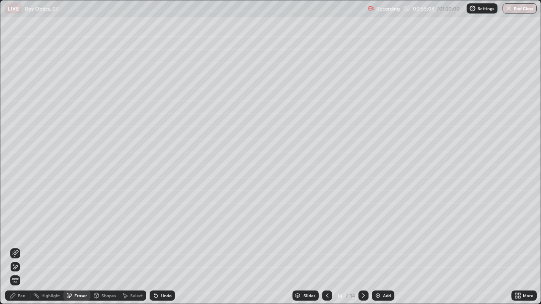
click at [13, 247] on icon at bounding box center [12, 295] width 5 height 5
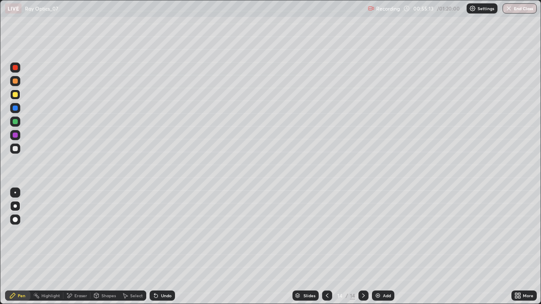
click at [161, 247] on div "Undo" at bounding box center [166, 296] width 11 height 4
click at [162, 247] on div "Undo" at bounding box center [166, 296] width 11 height 4
click at [162, 247] on div "Undo" at bounding box center [162, 296] width 25 height 10
click at [162, 247] on div "Undo" at bounding box center [166, 296] width 11 height 4
click at [162, 247] on div "Undo" at bounding box center [162, 296] width 25 height 10
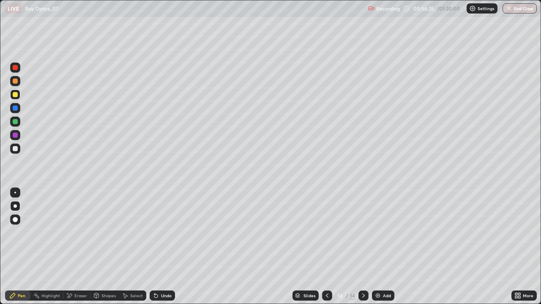
click at [362, 247] on icon at bounding box center [363, 296] width 7 height 7
click at [363, 247] on icon at bounding box center [363, 296] width 3 height 4
click at [364, 247] on icon at bounding box center [363, 296] width 3 height 4
click at [363, 247] on icon at bounding box center [363, 296] width 3 height 4
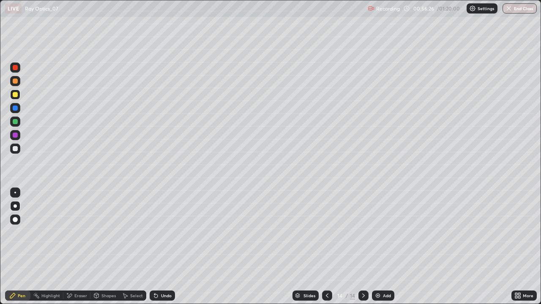
click at [363, 247] on icon at bounding box center [363, 296] width 3 height 4
click at [363, 247] on icon at bounding box center [363, 296] width 7 height 7
click at [383, 247] on div "Add" at bounding box center [387, 296] width 8 height 4
click at [14, 206] on div at bounding box center [15, 206] width 3 height 3
click at [11, 150] on div at bounding box center [15, 149] width 10 height 10
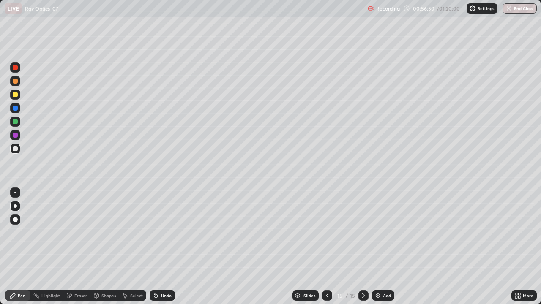
click at [162, 247] on div "Undo" at bounding box center [166, 296] width 11 height 4
click at [161, 247] on div "Undo" at bounding box center [166, 296] width 11 height 4
click at [158, 247] on icon at bounding box center [156, 296] width 7 height 7
click at [163, 247] on div "Undo" at bounding box center [166, 296] width 11 height 4
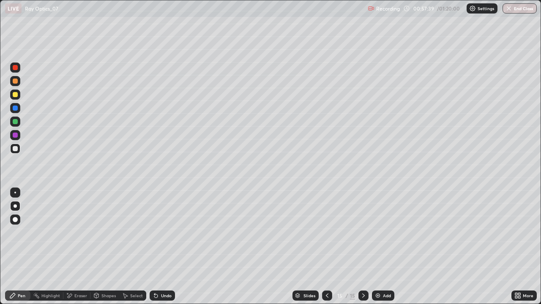
click at [164, 247] on div "Undo" at bounding box center [166, 296] width 11 height 4
click at [108, 247] on div "Shapes" at bounding box center [108, 296] width 14 height 4
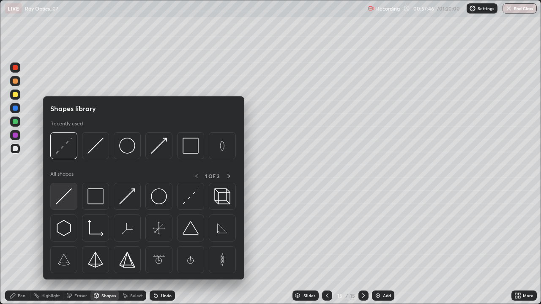
click at [63, 200] on img at bounding box center [64, 197] width 16 height 16
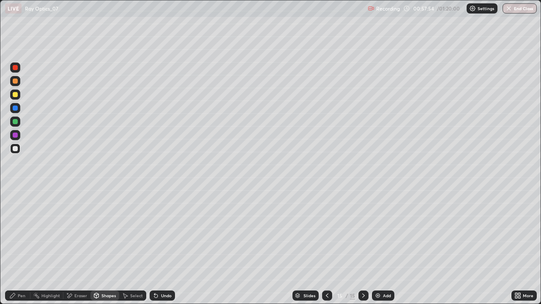
click at [100, 247] on div "Shapes" at bounding box center [104, 296] width 29 height 10
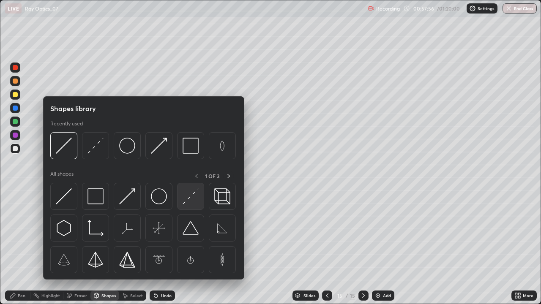
click at [184, 203] on img at bounding box center [191, 197] width 16 height 16
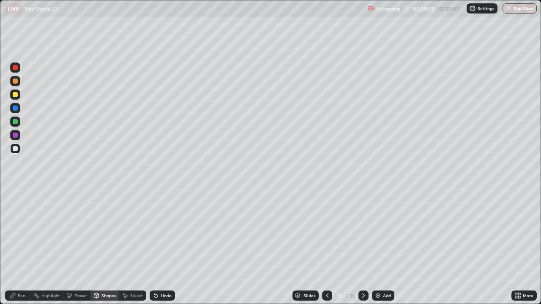
click at [168, 247] on div "Undo" at bounding box center [166, 296] width 11 height 4
click at [164, 247] on div "Undo" at bounding box center [166, 296] width 11 height 4
click at [108, 247] on div "Shapes" at bounding box center [108, 296] width 14 height 4
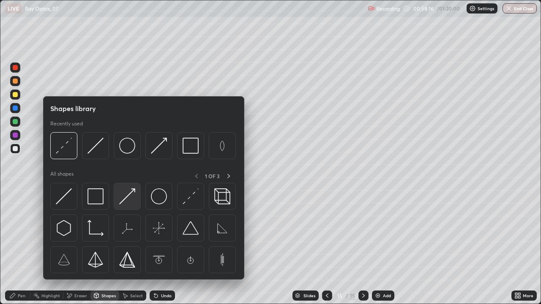
click at [128, 202] on img at bounding box center [127, 197] width 16 height 16
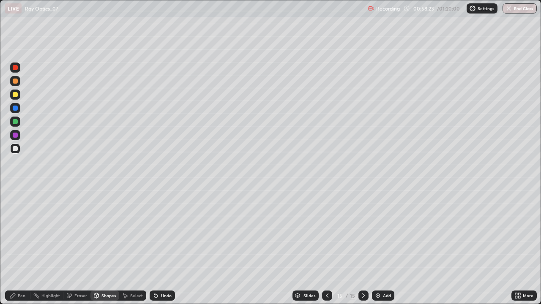
click at [22, 247] on div "Pen" at bounding box center [22, 296] width 8 height 4
click at [15, 193] on div at bounding box center [15, 193] width 2 height 2
click at [15, 126] on div at bounding box center [15, 122] width 10 height 10
click at [101, 247] on div "Shapes" at bounding box center [108, 296] width 14 height 4
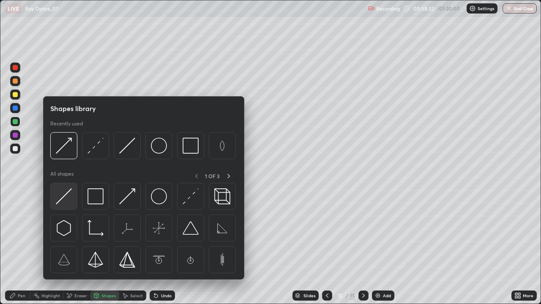
click at [63, 202] on img at bounding box center [64, 197] width 16 height 16
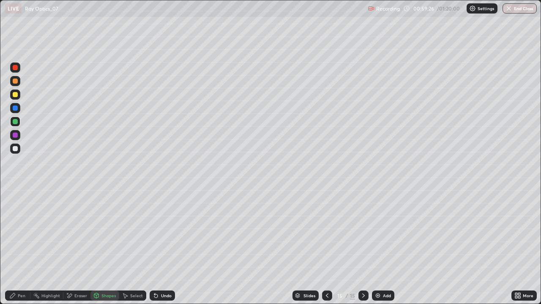
click at [21, 247] on div "Pen" at bounding box center [17, 296] width 25 height 10
click at [15, 206] on div at bounding box center [15, 206] width 3 height 3
click at [164, 247] on div "Undo" at bounding box center [166, 296] width 11 height 4
click at [163, 247] on div "Undo" at bounding box center [166, 296] width 11 height 4
click at [77, 247] on div "Eraser" at bounding box center [76, 296] width 27 height 10
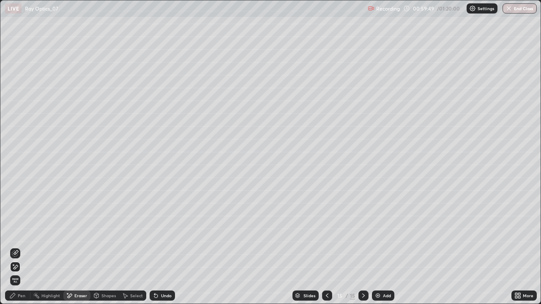
click at [17, 247] on icon at bounding box center [16, 253] width 5 height 4
click at [15, 193] on div at bounding box center [15, 193] width 2 height 2
click at [20, 247] on div "Pen" at bounding box center [22, 296] width 8 height 4
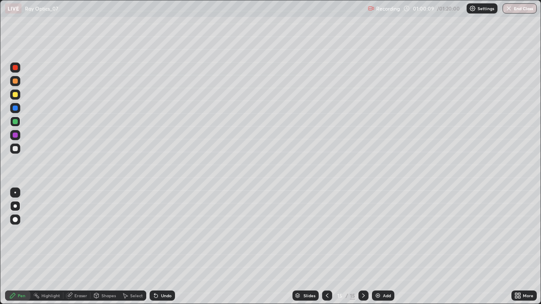
click at [14, 149] on div at bounding box center [15, 148] width 5 height 5
click at [15, 149] on div at bounding box center [15, 148] width 5 height 5
click at [80, 247] on div "Eraser" at bounding box center [80, 296] width 13 height 4
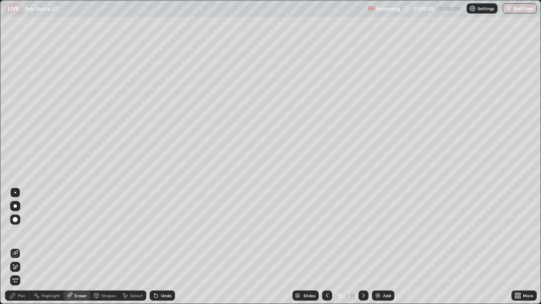
click at [16, 247] on icon at bounding box center [15, 267] width 7 height 7
click at [164, 247] on div "Undo" at bounding box center [166, 296] width 11 height 4
click at [165, 247] on div "Undo" at bounding box center [166, 296] width 11 height 4
click at [15, 247] on icon at bounding box center [12, 296] width 7 height 7
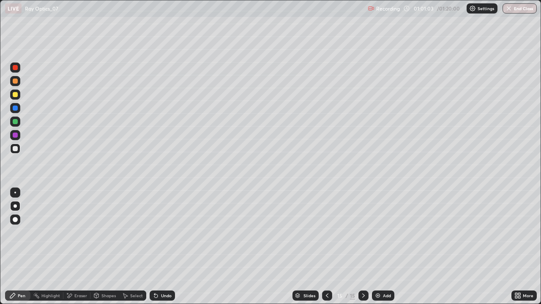
click at [14, 150] on div at bounding box center [15, 148] width 5 height 5
click at [161, 247] on div "Undo" at bounding box center [166, 296] width 11 height 4
click at [159, 247] on div "Undo" at bounding box center [162, 296] width 25 height 10
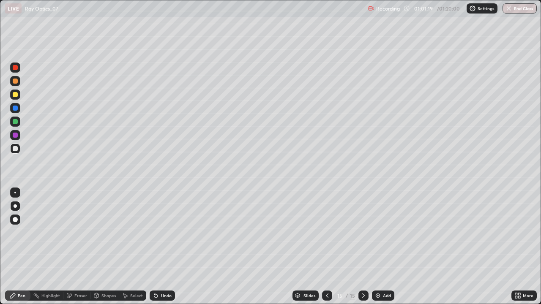
click at [159, 247] on div "Undo" at bounding box center [162, 296] width 25 height 10
click at [107, 247] on div "Shapes" at bounding box center [108, 296] width 14 height 4
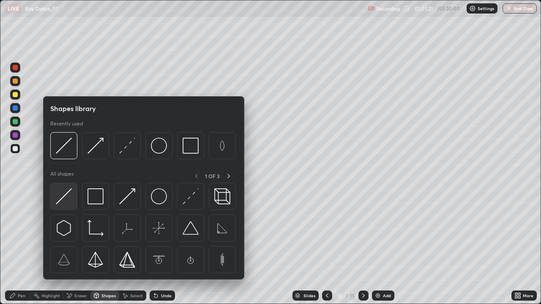
click at [64, 192] on img at bounding box center [64, 197] width 16 height 16
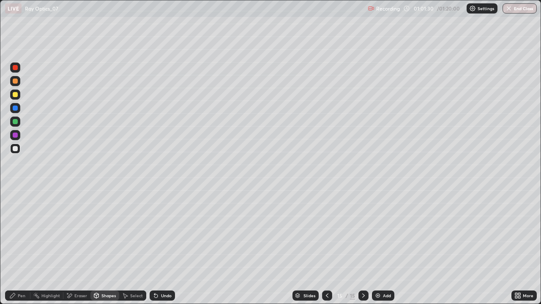
click at [158, 247] on icon at bounding box center [156, 296] width 7 height 7
click at [23, 247] on div "Pen" at bounding box center [22, 296] width 8 height 4
click at [161, 247] on div "Undo" at bounding box center [166, 296] width 11 height 4
click at [159, 247] on div "Undo" at bounding box center [162, 296] width 25 height 10
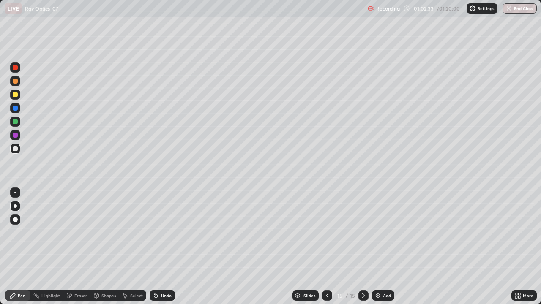
click at [135, 247] on div "Select" at bounding box center [136, 296] width 13 height 4
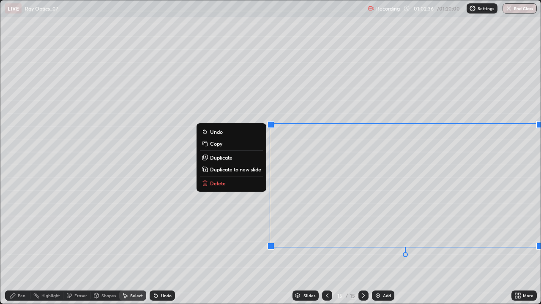
click at [223, 171] on p "Duplicate to new slide" at bounding box center [235, 169] width 51 height 7
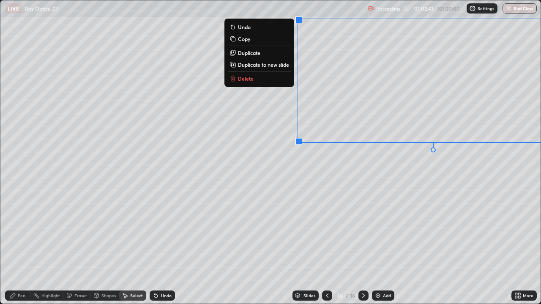
click at [324, 207] on div "0 ° Undo Copy Duplicate Duplicate to new slide Delete" at bounding box center [270, 152] width 541 height 304
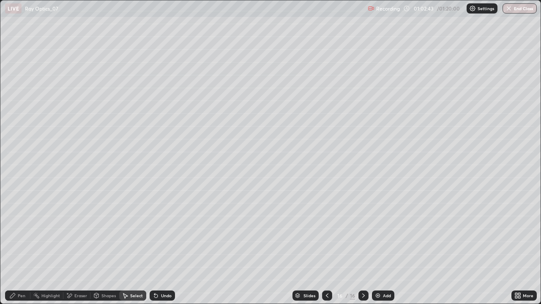
click at [77, 247] on div "Eraser" at bounding box center [80, 296] width 13 height 4
click at [18, 247] on div "Pen" at bounding box center [17, 296] width 25 height 10
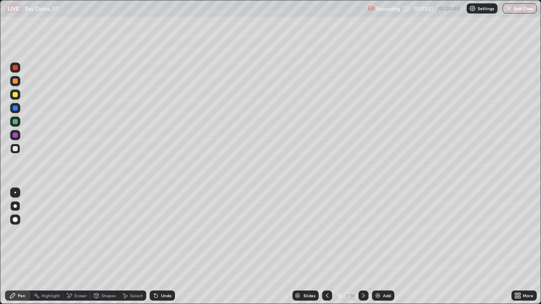
click at [159, 247] on div "Undo" at bounding box center [162, 296] width 25 height 10
click at [100, 247] on div "Shapes" at bounding box center [104, 296] width 29 height 10
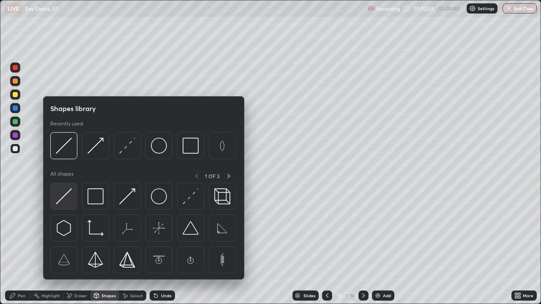
click at [65, 204] on img at bounding box center [64, 197] width 16 height 16
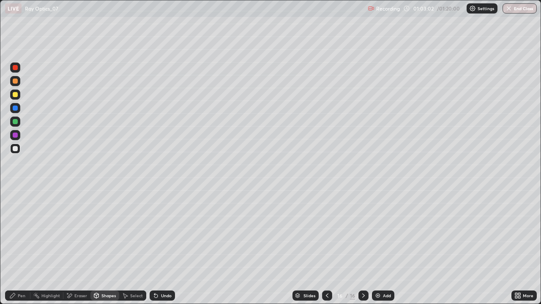
click at [129, 247] on div "Select" at bounding box center [132, 296] width 27 height 10
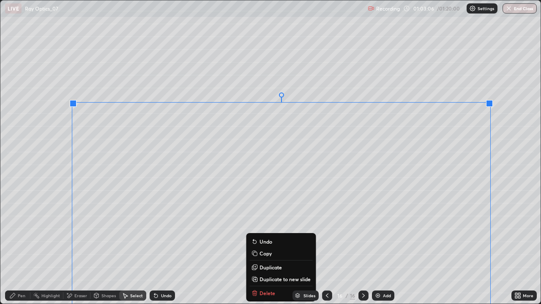
click at [16, 247] on icon at bounding box center [12, 296] width 7 height 7
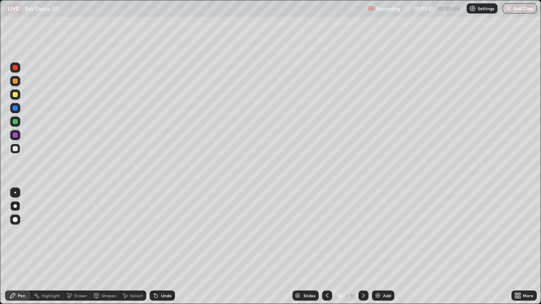
click at [129, 247] on div "Select" at bounding box center [132, 296] width 27 height 10
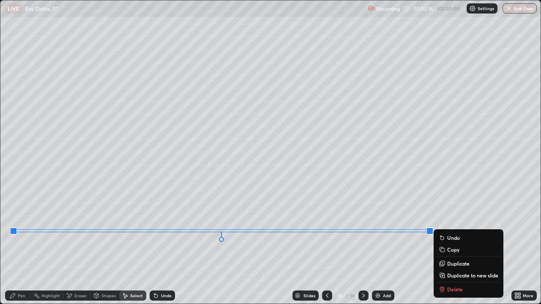
click at [14, 247] on icon at bounding box center [12, 295] width 5 height 5
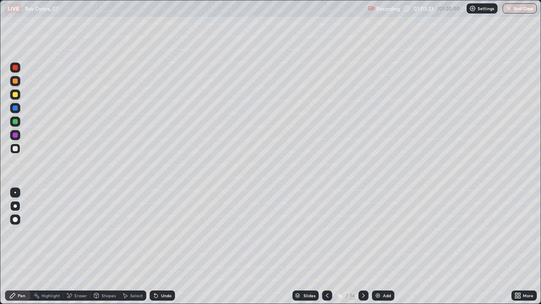
click at [103, 247] on div "Shapes" at bounding box center [108, 296] width 14 height 4
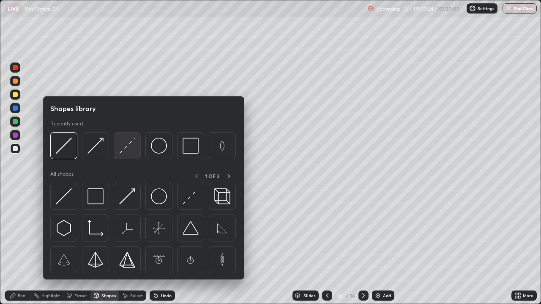
click at [126, 149] on img at bounding box center [127, 146] width 16 height 16
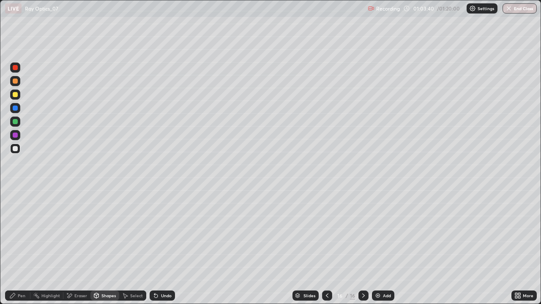
click at [13, 93] on div at bounding box center [15, 94] width 5 height 5
click at [100, 247] on div "Shapes" at bounding box center [104, 296] width 29 height 10
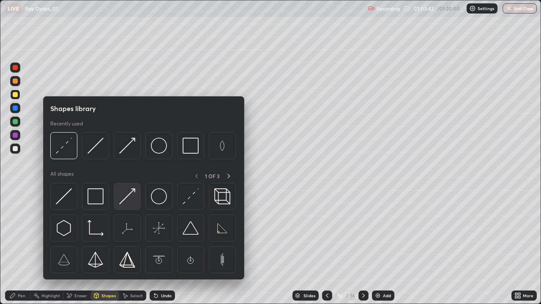
click at [129, 199] on img at bounding box center [127, 197] width 16 height 16
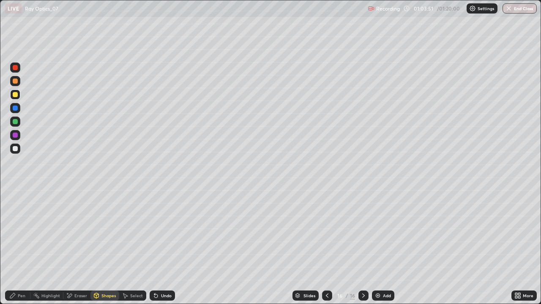
click at [15, 247] on icon at bounding box center [12, 296] width 7 height 7
click at [16, 122] on div at bounding box center [15, 121] width 5 height 5
click at [155, 247] on icon at bounding box center [156, 296] width 7 height 7
click at [160, 247] on div "Undo" at bounding box center [162, 296] width 25 height 10
click at [159, 247] on div "Undo" at bounding box center [162, 296] width 25 height 10
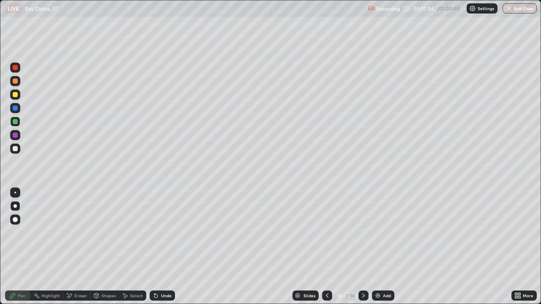
click at [14, 96] on div at bounding box center [15, 94] width 5 height 5
click at [359, 247] on div at bounding box center [364, 296] width 10 height 10
click at [375, 247] on img at bounding box center [378, 296] width 7 height 7
click at [16, 148] on div at bounding box center [15, 148] width 5 height 5
click at [327, 247] on icon at bounding box center [327, 296] width 7 height 7
